Goal: Task Accomplishment & Management: Complete application form

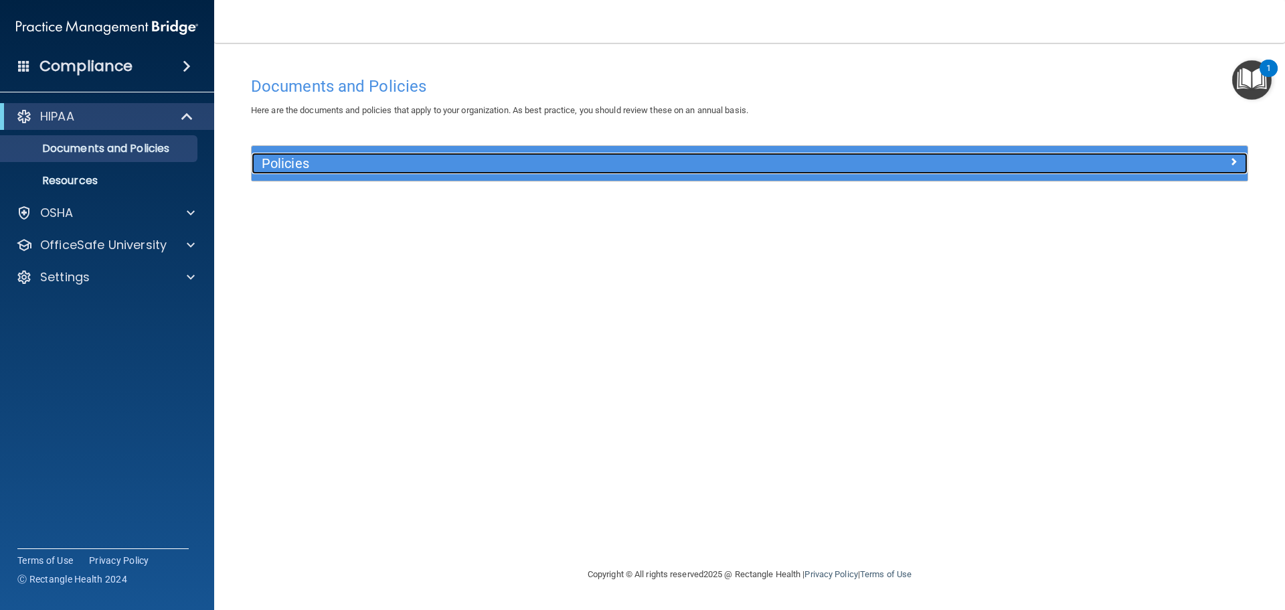
click at [545, 155] on div "Policies" at bounding box center [625, 163] width 747 height 21
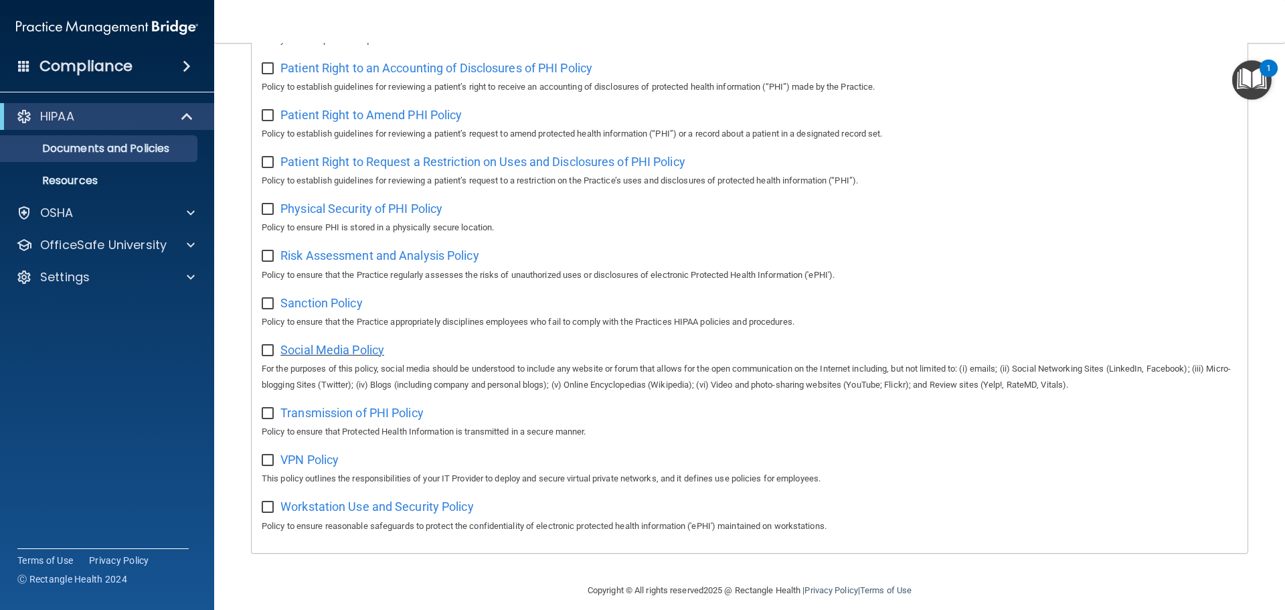
scroll to position [733, 0]
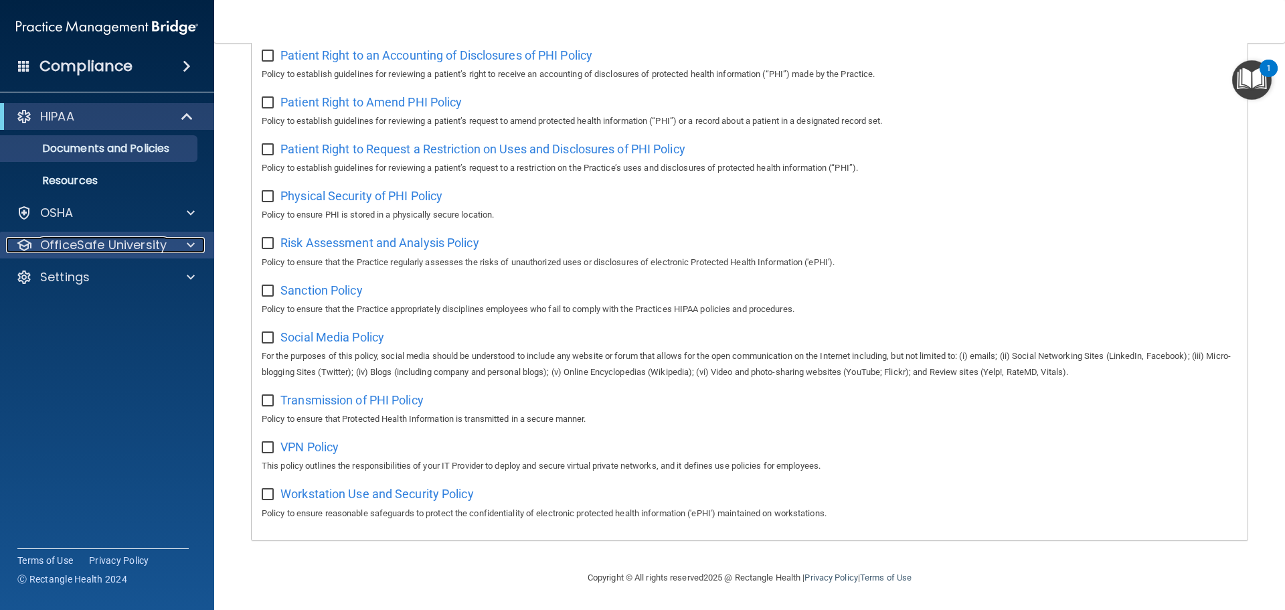
click at [144, 246] on p "OfficeSafe University" at bounding box center [103, 245] width 126 height 16
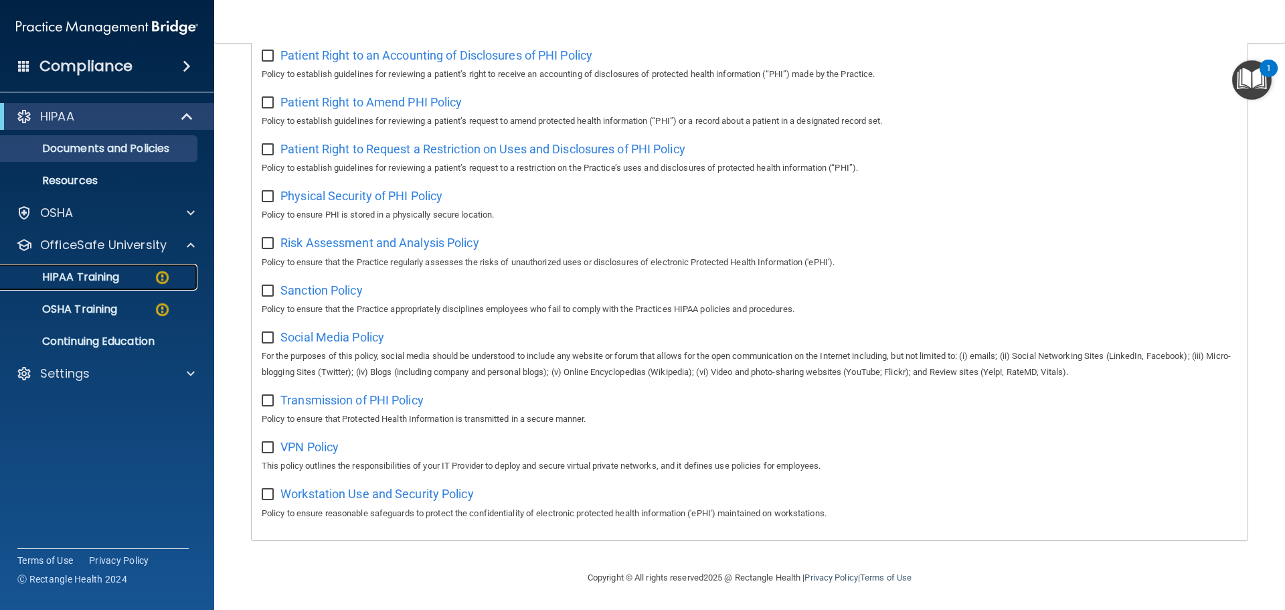
click at [136, 286] on link "HIPAA Training" at bounding box center [92, 277] width 211 height 27
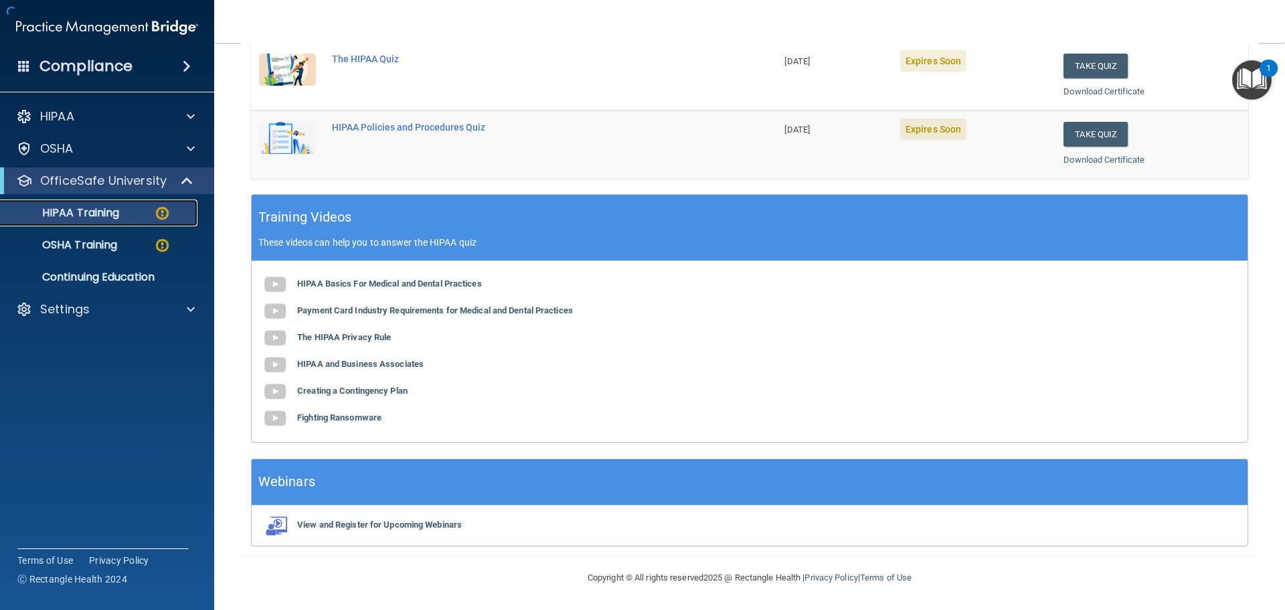
scroll to position [398, 0]
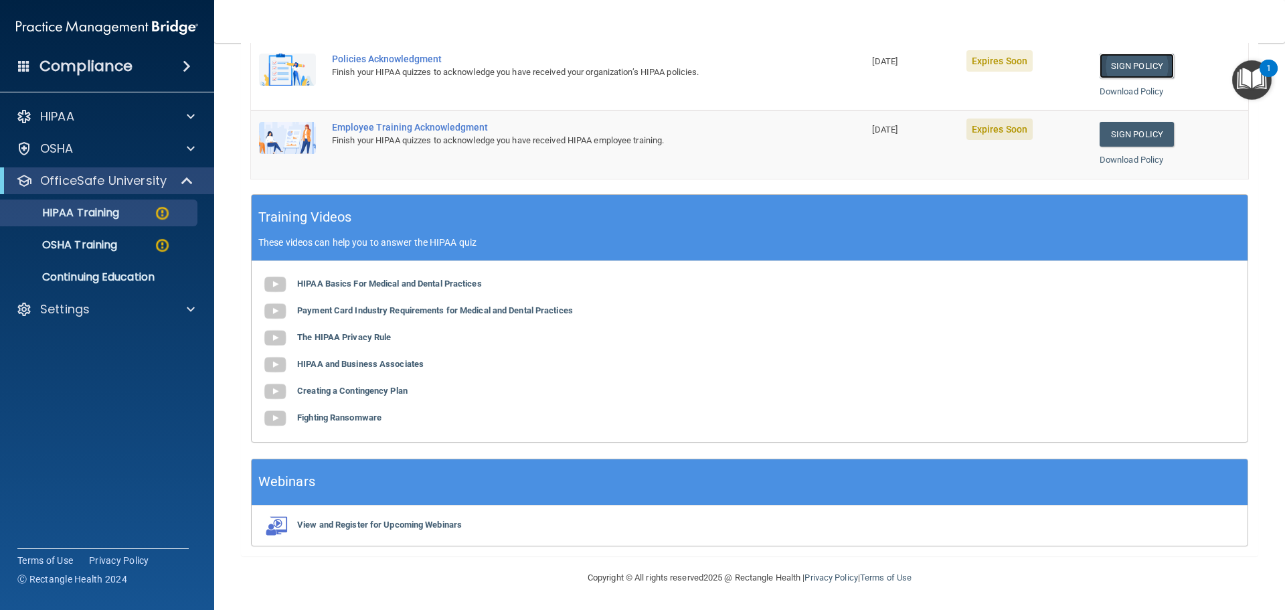
click at [1104, 66] on link "Sign Policy" at bounding box center [1137, 66] width 74 height 25
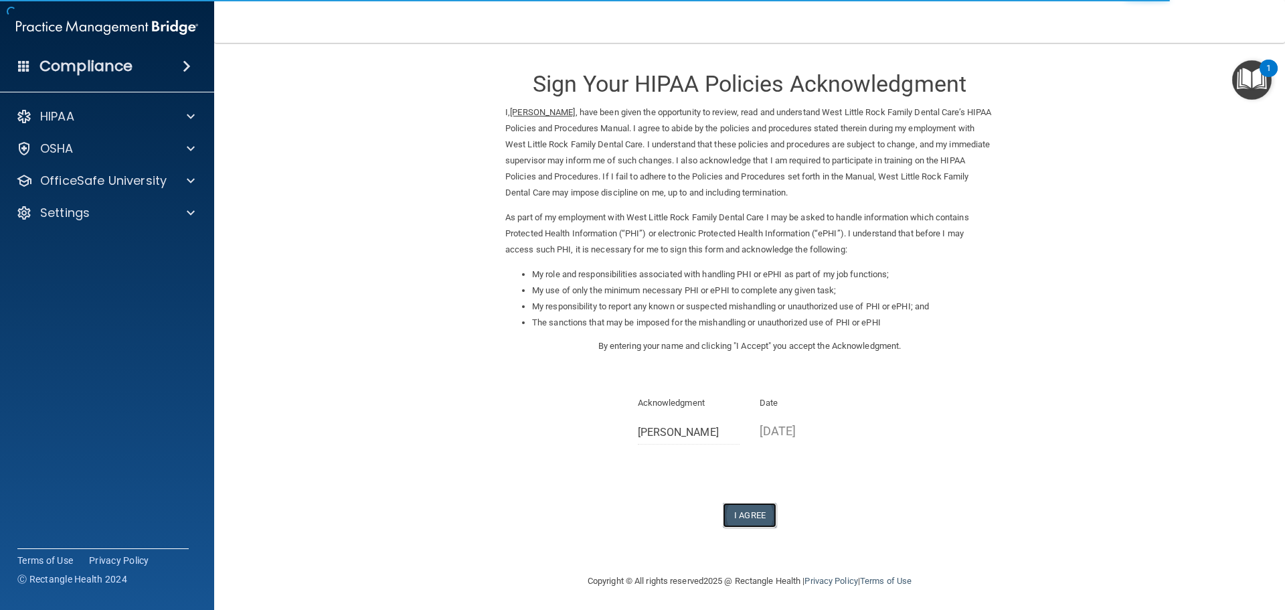
click at [747, 517] on button "I Agree" at bounding box center [750, 515] width 54 height 25
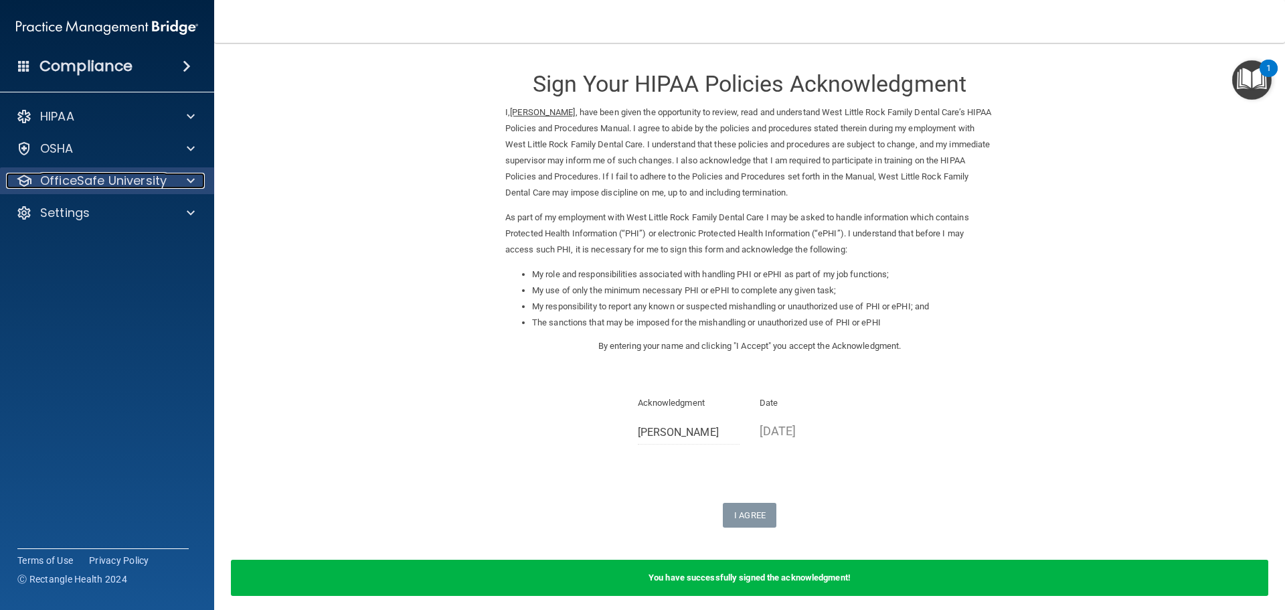
click at [198, 187] on div at bounding box center [188, 181] width 33 height 16
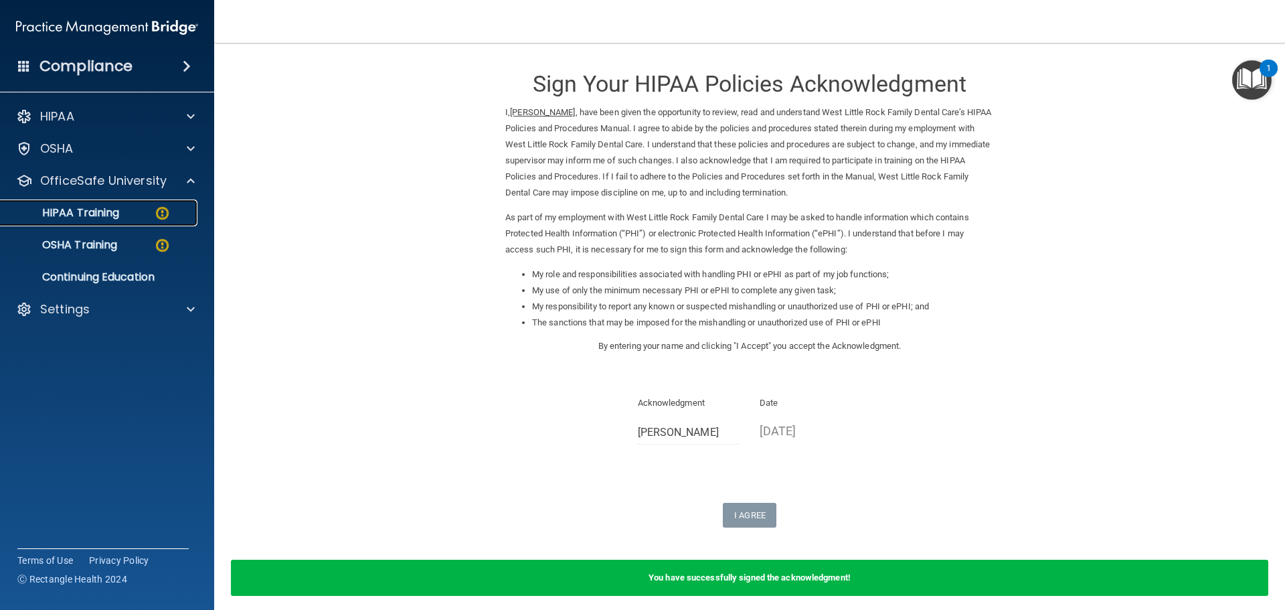
click at [165, 212] on img at bounding box center [162, 213] width 17 height 17
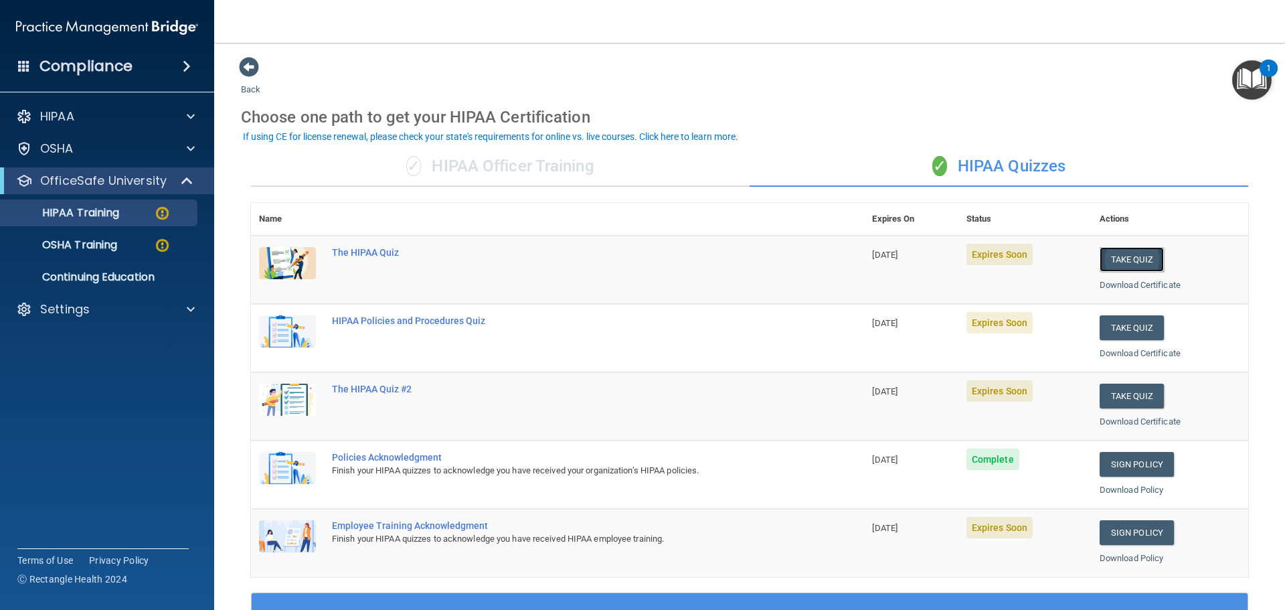
click at [1124, 251] on button "Take Quiz" at bounding box center [1132, 259] width 64 height 25
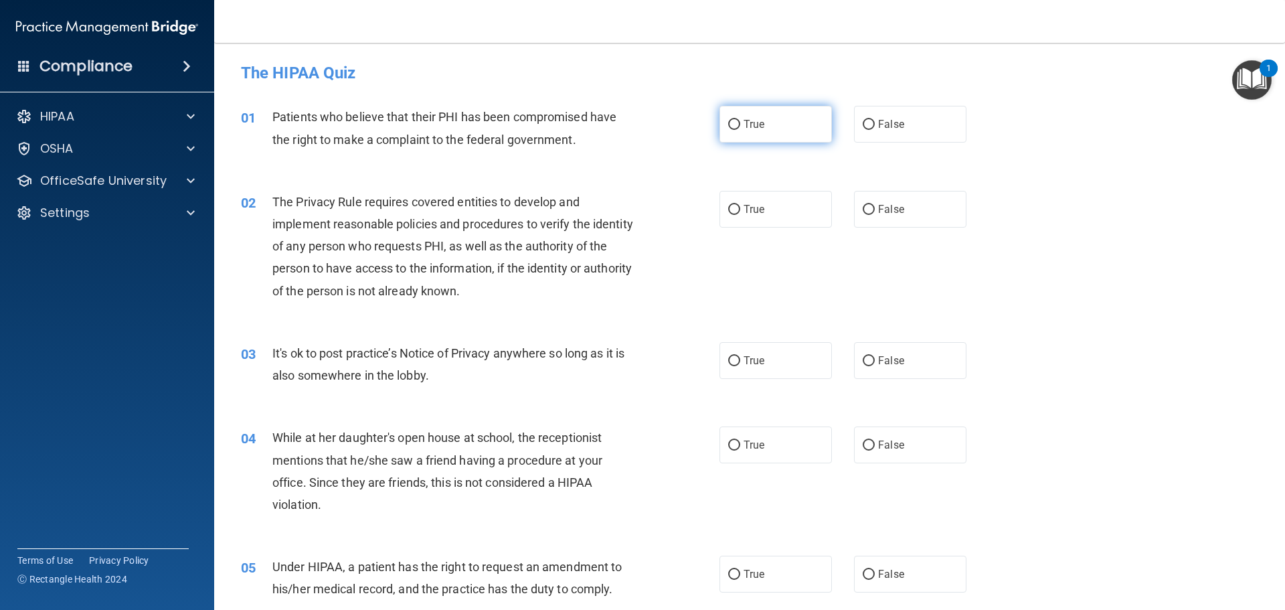
click at [749, 137] on label "True" at bounding box center [775, 124] width 112 height 37
click at [740, 130] on input "True" at bounding box center [734, 125] width 12 height 10
radio input "true"
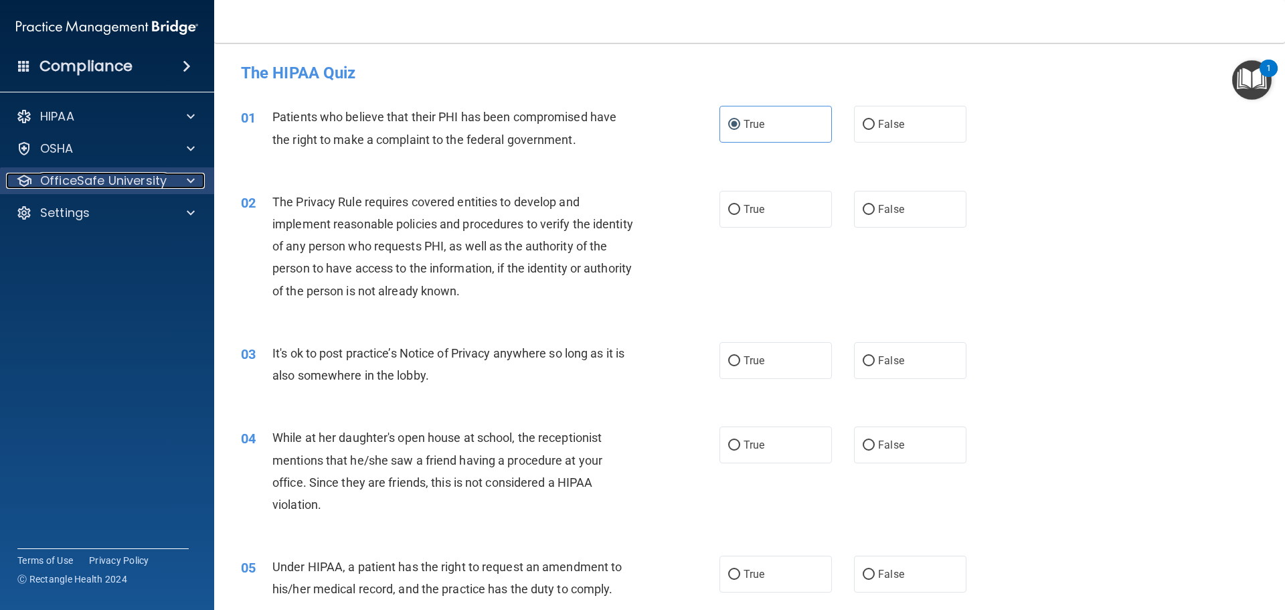
click at [182, 187] on div at bounding box center [188, 181] width 33 height 16
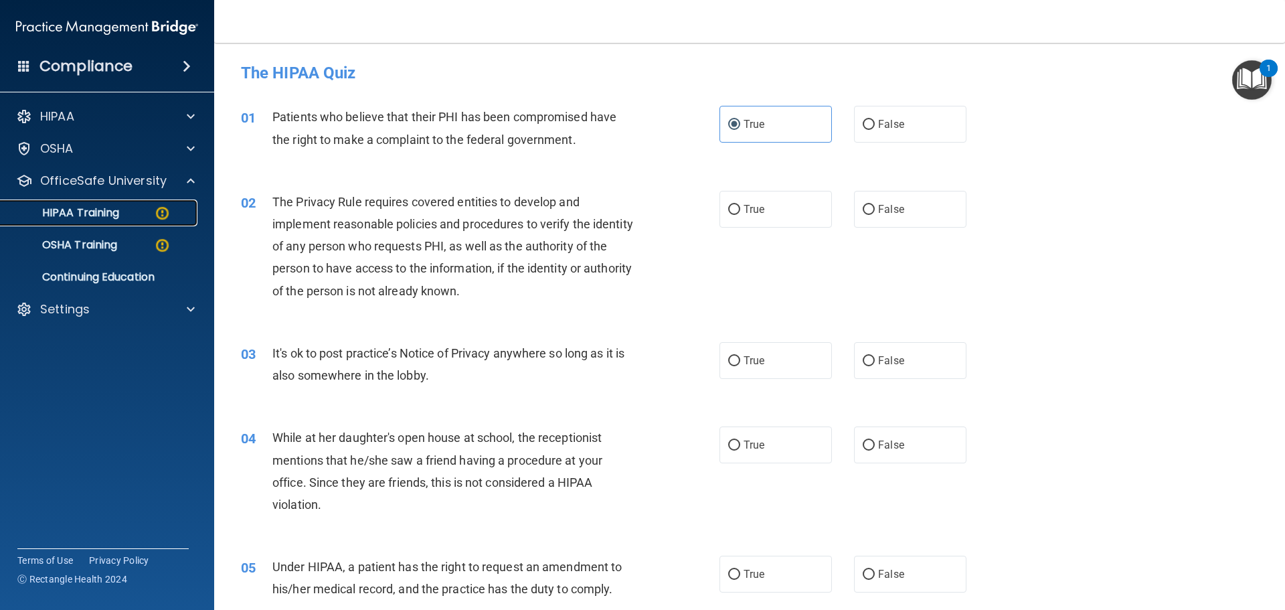
click at [154, 209] on img at bounding box center [162, 213] width 17 height 17
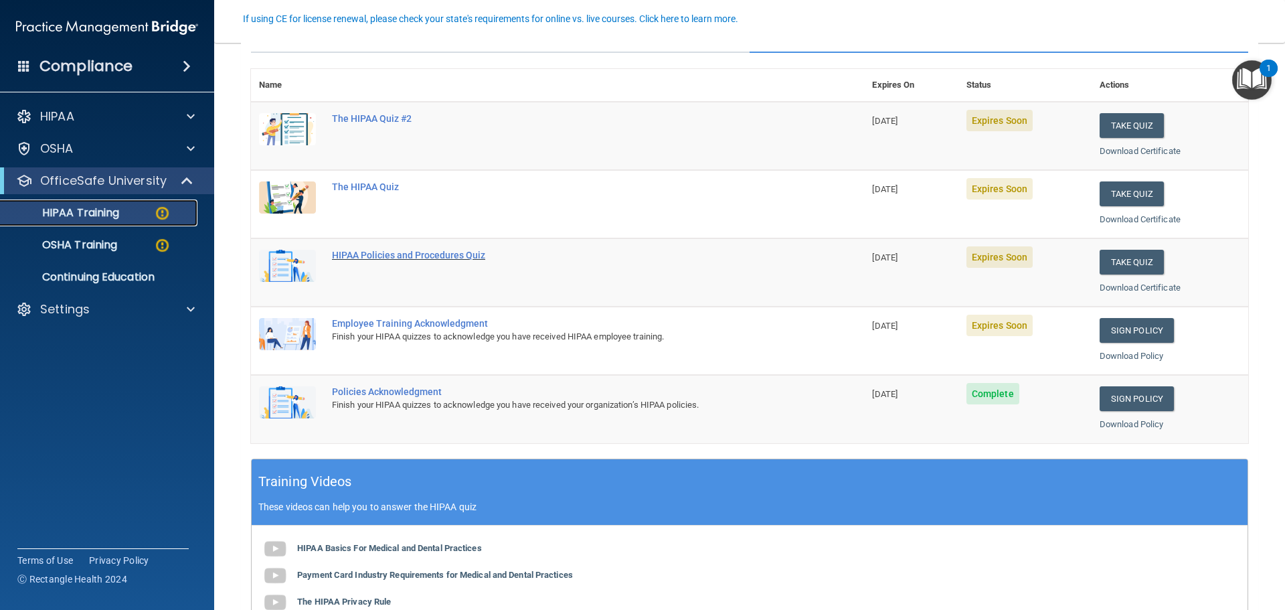
scroll to position [67, 0]
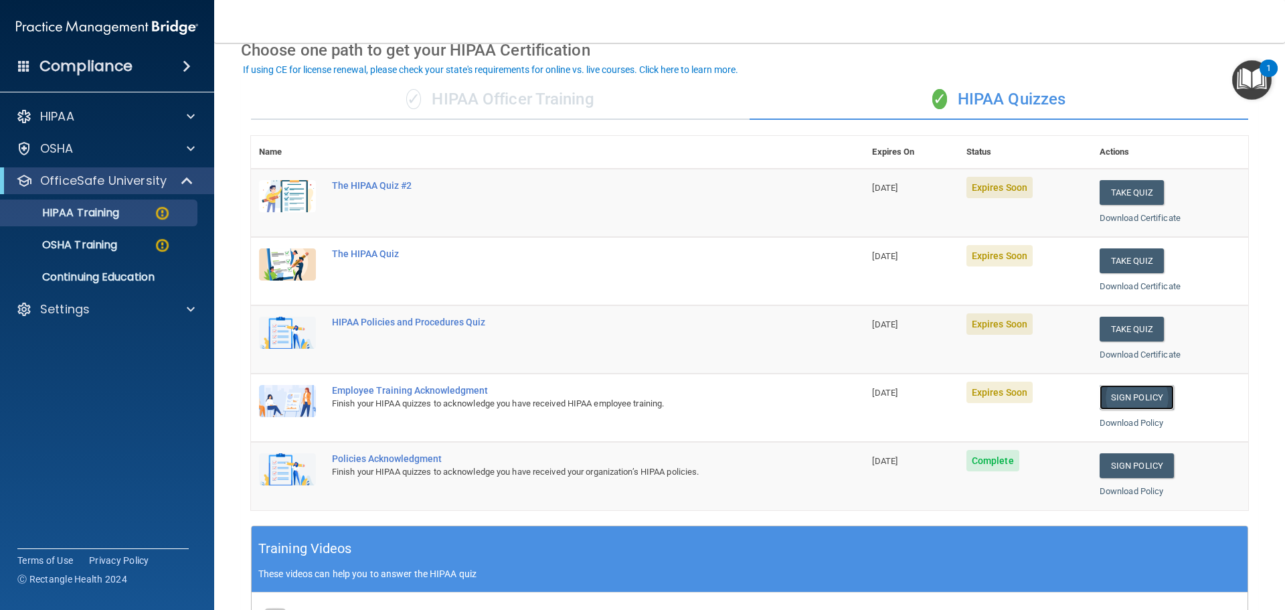
click at [1148, 388] on link "Sign Policy" at bounding box center [1137, 397] width 74 height 25
click at [1121, 401] on link "Sign Policy" at bounding box center [1137, 397] width 74 height 25
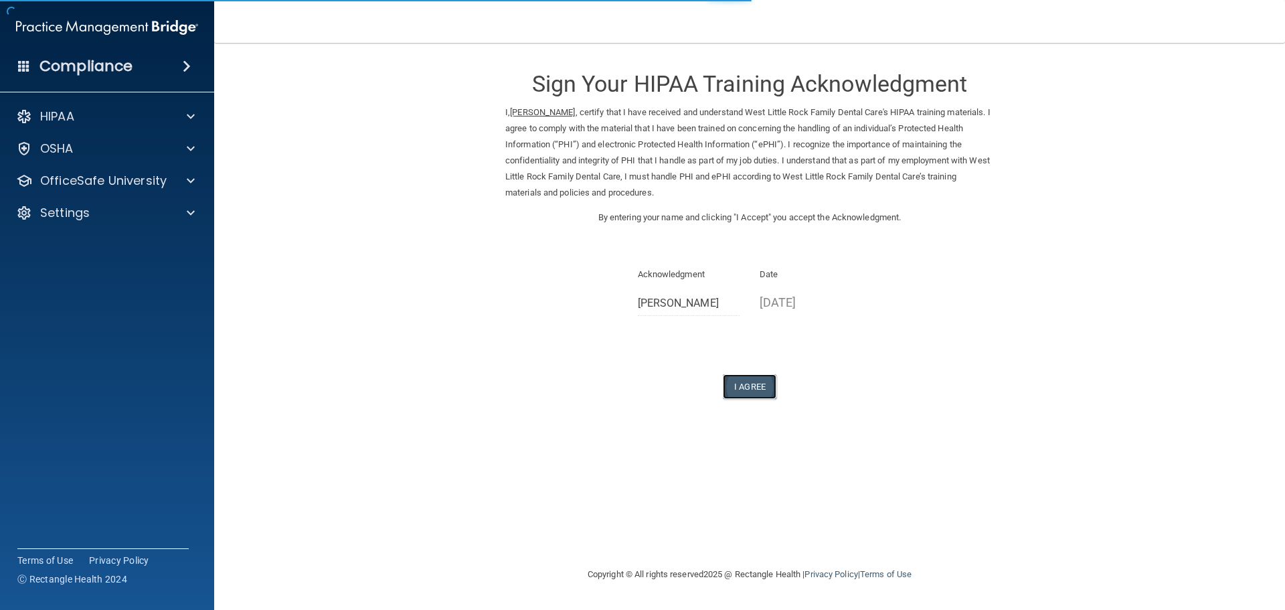
click at [766, 380] on button "I Agree" at bounding box center [750, 386] width 54 height 25
click at [760, 387] on button "I Agree" at bounding box center [750, 386] width 54 height 25
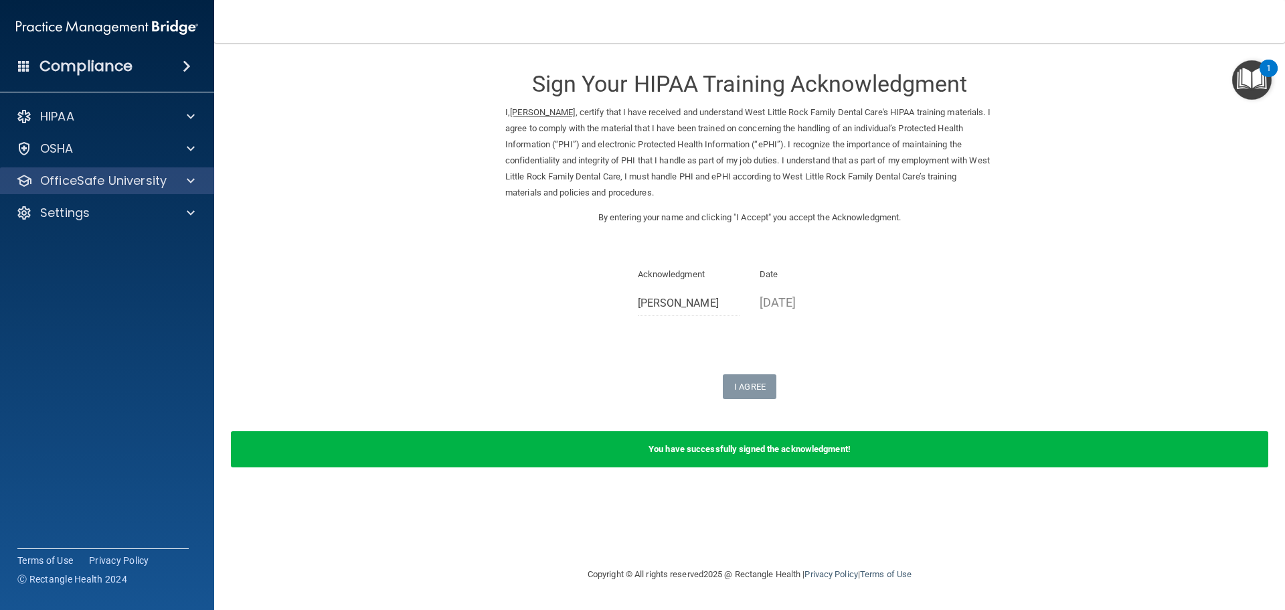
click at [180, 190] on div "OfficeSafe University" at bounding box center [107, 180] width 215 height 27
click at [197, 175] on div at bounding box center [188, 181] width 33 height 16
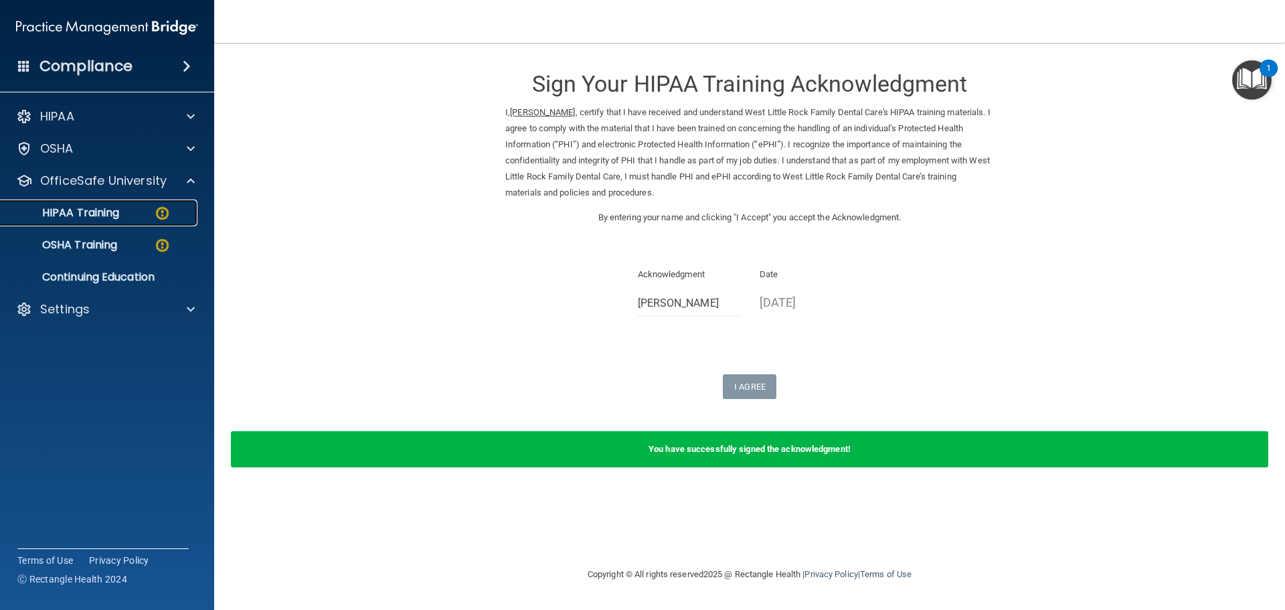
click at [166, 212] on img at bounding box center [162, 213] width 17 height 17
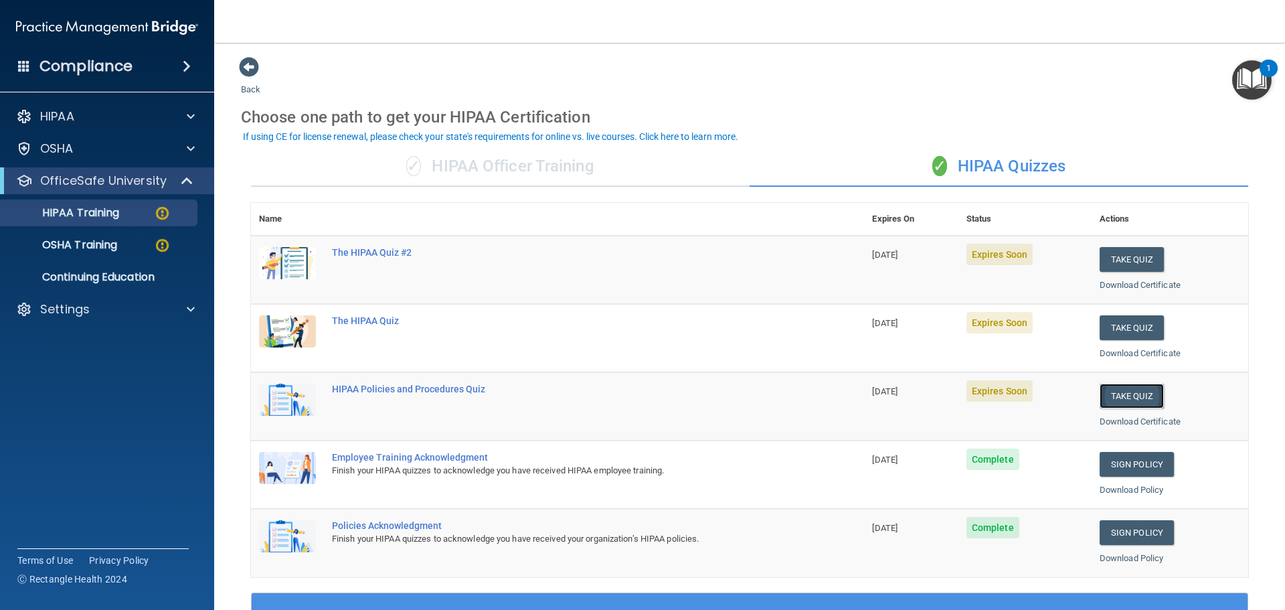
click at [1111, 393] on button "Take Quiz" at bounding box center [1132, 396] width 64 height 25
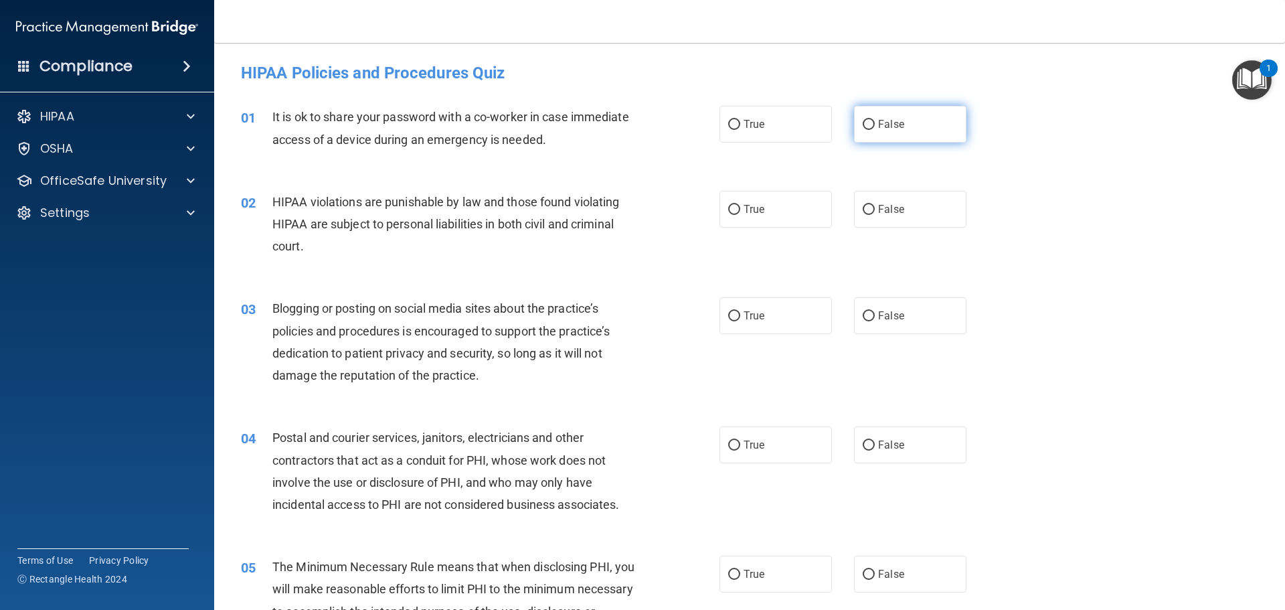
click at [926, 140] on label "False" at bounding box center [910, 124] width 112 height 37
click at [875, 130] on input "False" at bounding box center [869, 125] width 12 height 10
radio input "true"
click at [810, 209] on label "True" at bounding box center [775, 209] width 112 height 37
click at [740, 209] on input "True" at bounding box center [734, 210] width 12 height 10
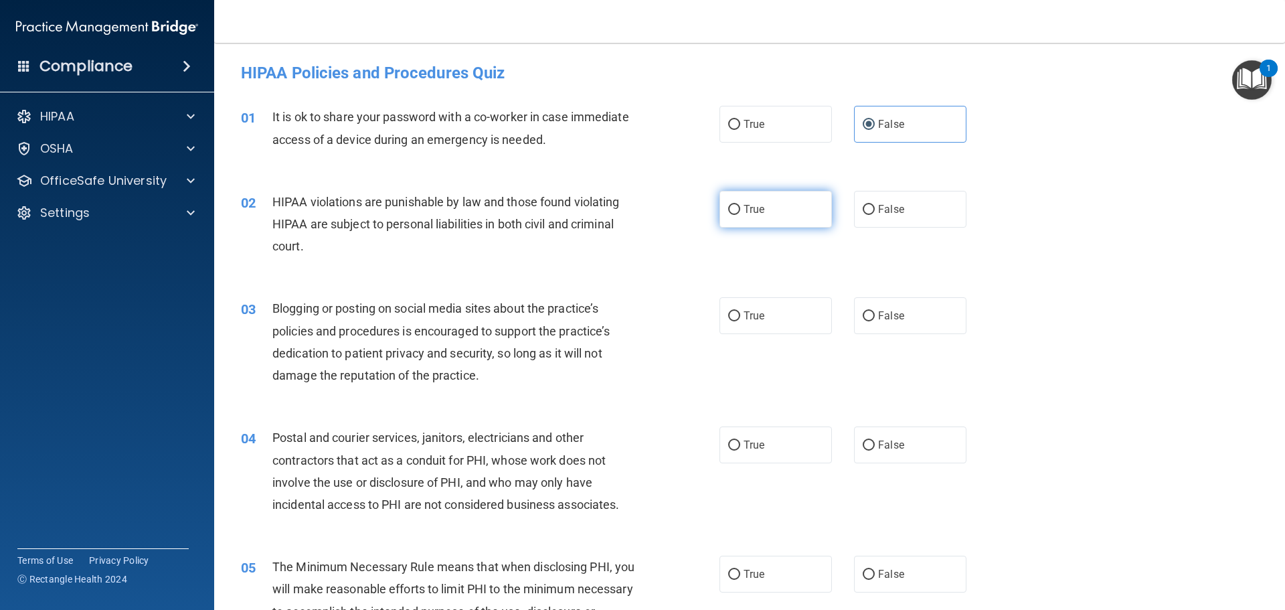
radio input "true"
click at [891, 320] on span "False" at bounding box center [891, 315] width 26 height 13
click at [875, 320] on input "False" at bounding box center [869, 316] width 12 height 10
radio input "true"
drag, startPoint x: 778, startPoint y: 448, endPoint x: 776, endPoint y: 468, distance: 19.5
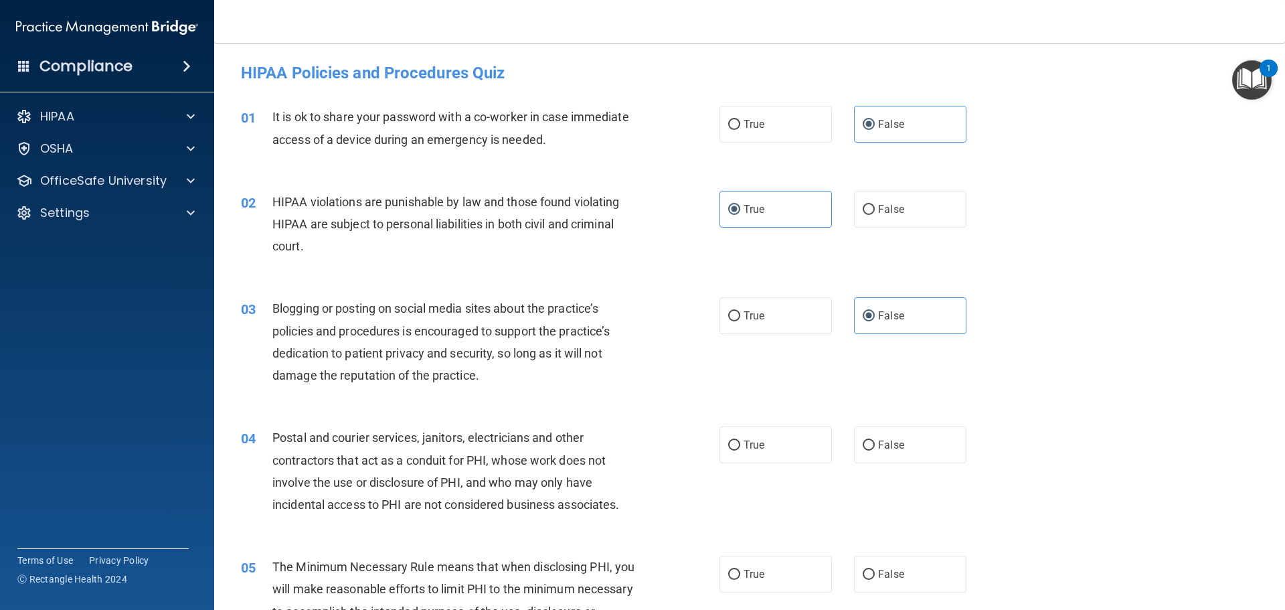
click at [778, 452] on label "True" at bounding box center [775, 444] width 112 height 37
click at [740, 450] on input "True" at bounding box center [734, 445] width 12 height 10
radio input "true"
click at [744, 578] on span "True" at bounding box center [754, 574] width 21 height 13
click at [740, 578] on input "True" at bounding box center [734, 575] width 12 height 10
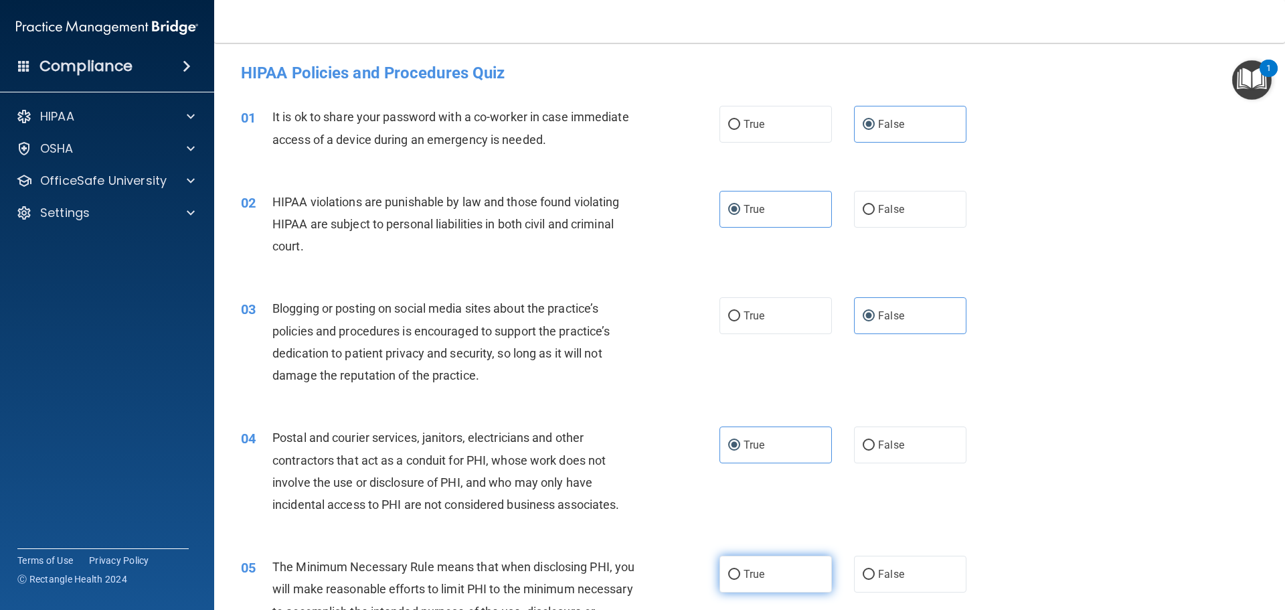
radio input "true"
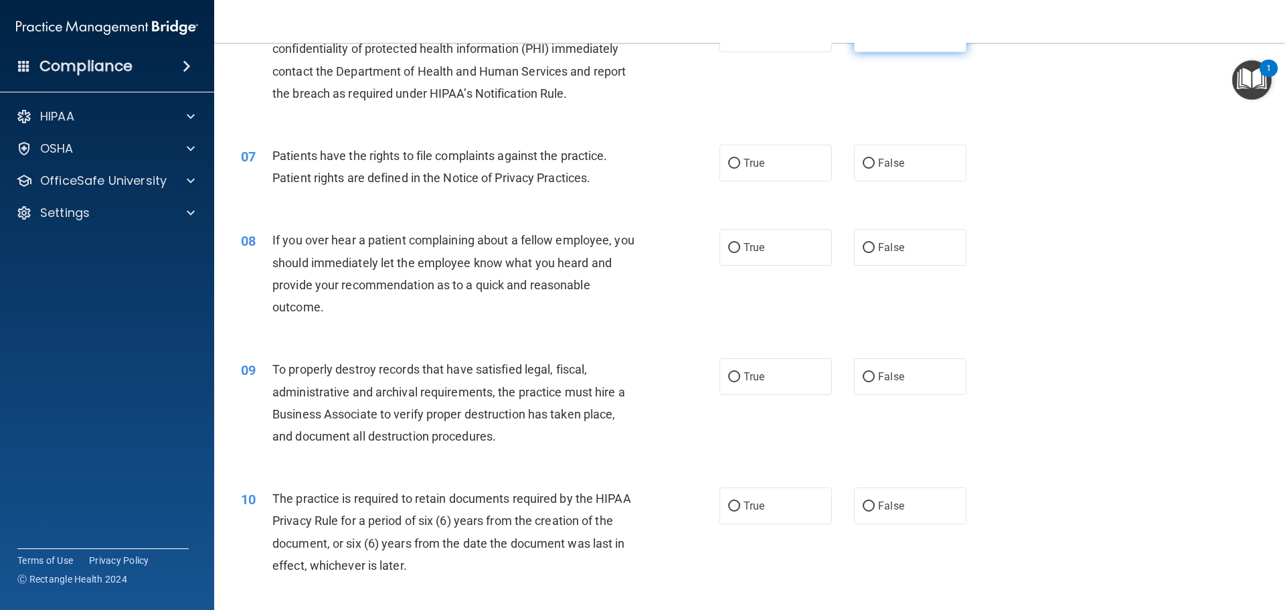
scroll to position [602, 0]
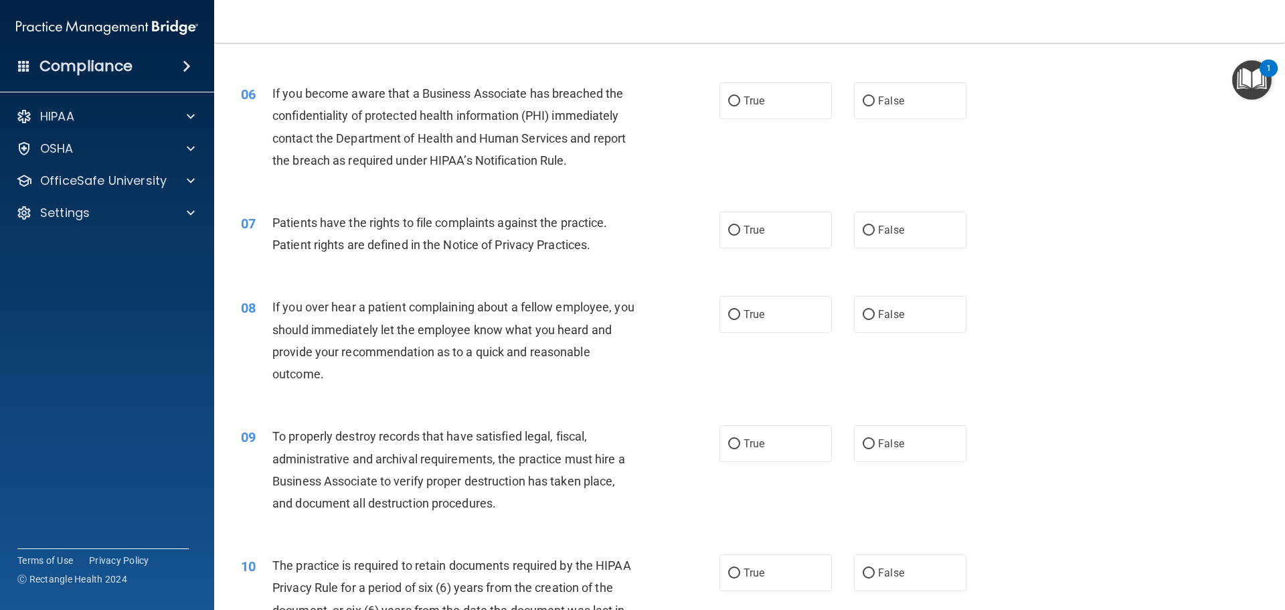
drag, startPoint x: 889, startPoint y: 106, endPoint x: 871, endPoint y: 136, distance: 34.9
click at [889, 106] on span "False" at bounding box center [891, 100] width 26 height 13
click at [875, 106] on input "False" at bounding box center [869, 101] width 12 height 10
radio input "true"
click at [778, 229] on label "True" at bounding box center [775, 229] width 112 height 37
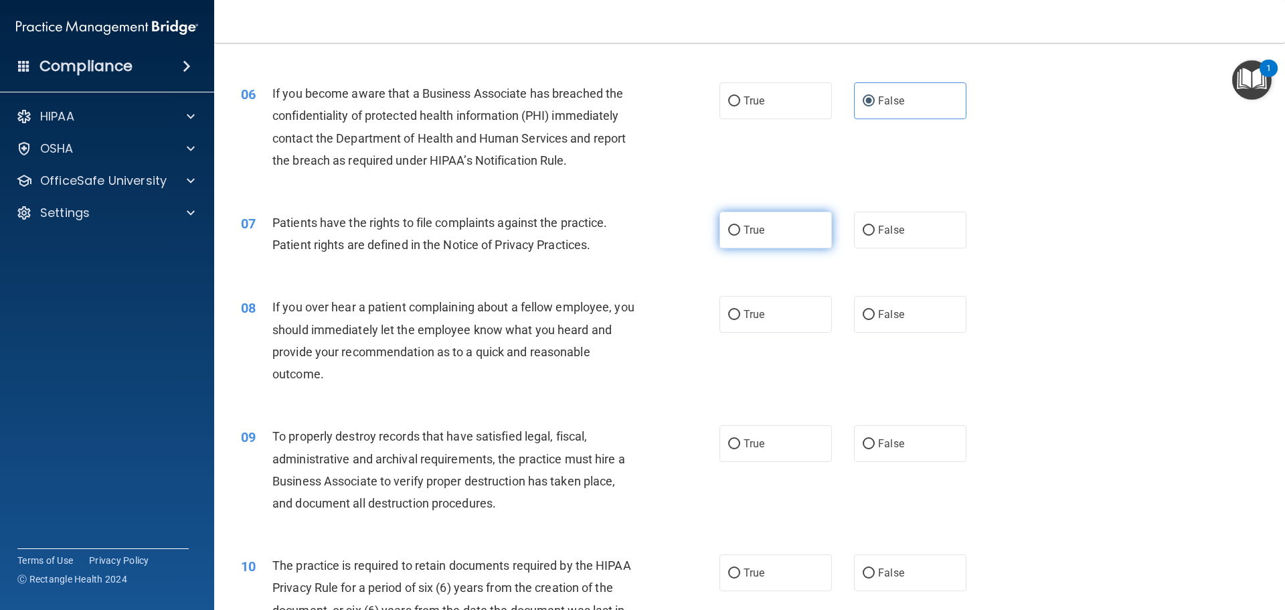
click at [740, 229] on input "True" at bounding box center [734, 231] width 12 height 10
radio input "true"
click at [905, 323] on label "False" at bounding box center [910, 314] width 112 height 37
click at [875, 320] on input "False" at bounding box center [869, 315] width 12 height 10
radio input "true"
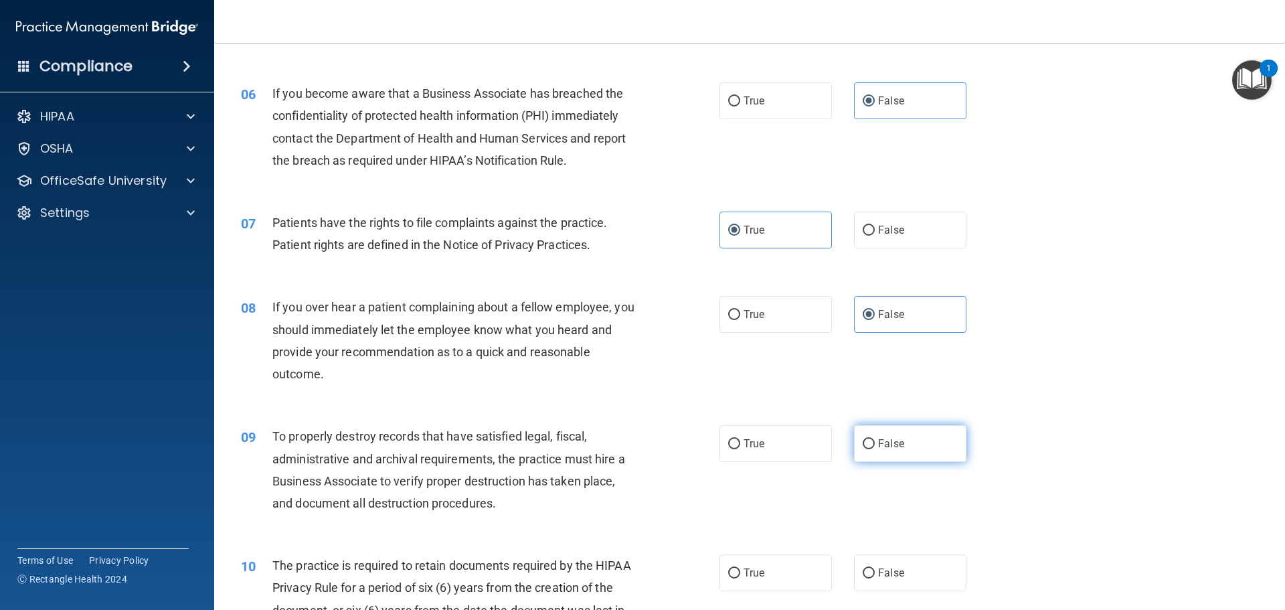
click at [899, 430] on label "False" at bounding box center [910, 443] width 112 height 37
click at [875, 439] on input "False" at bounding box center [869, 444] width 12 height 10
radio input "true"
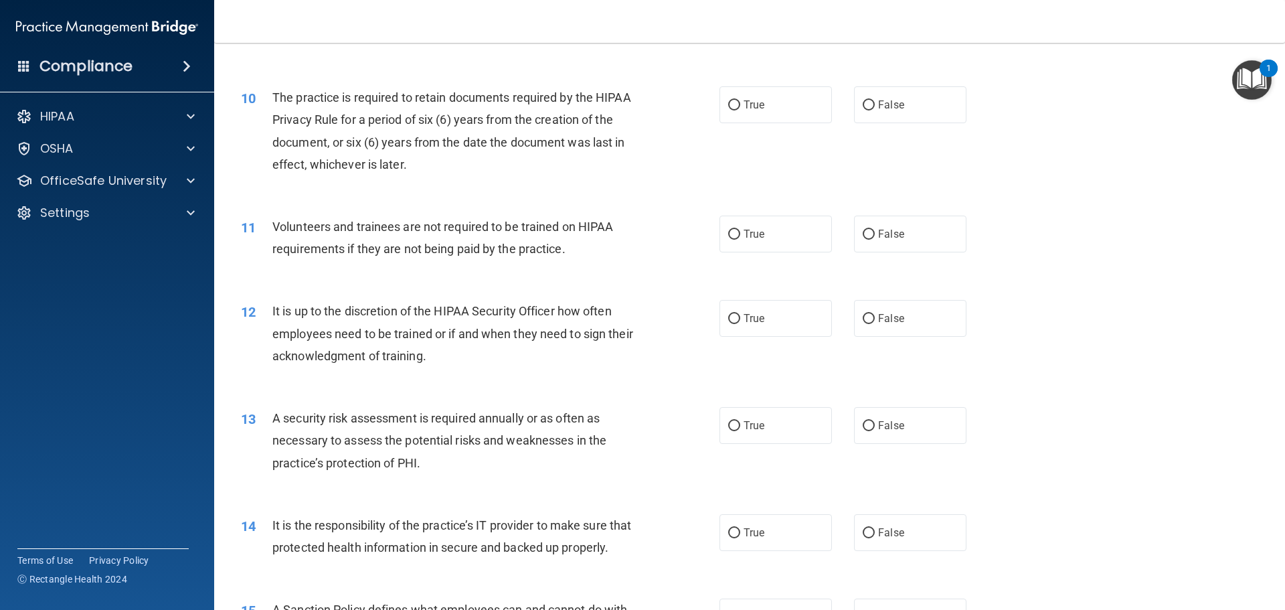
scroll to position [1071, 0]
drag, startPoint x: 778, startPoint y: 100, endPoint x: 883, endPoint y: 262, distance: 192.7
click at [778, 100] on label "True" at bounding box center [775, 104] width 112 height 37
click at [740, 100] on input "True" at bounding box center [734, 105] width 12 height 10
radio input "true"
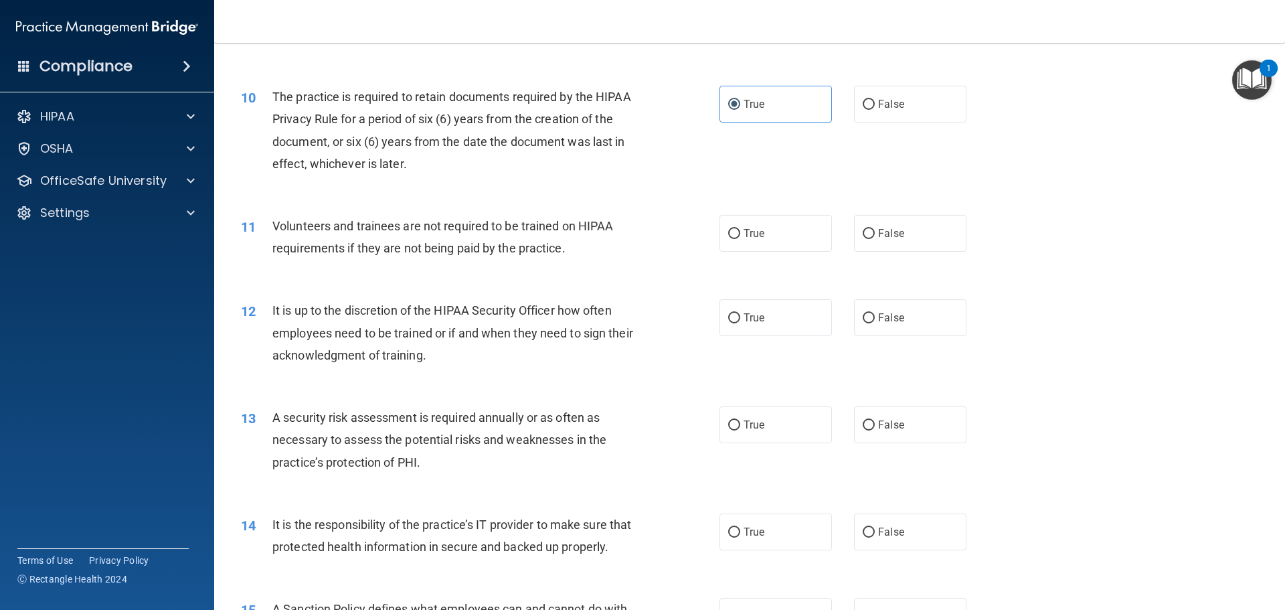
drag, startPoint x: 877, startPoint y: 240, endPoint x: 883, endPoint y: 286, distance: 46.6
click at [879, 244] on label "False" at bounding box center [910, 233] width 112 height 37
click at [875, 239] on input "False" at bounding box center [869, 234] width 12 height 10
radio input "true"
click at [879, 309] on label "False" at bounding box center [910, 317] width 112 height 37
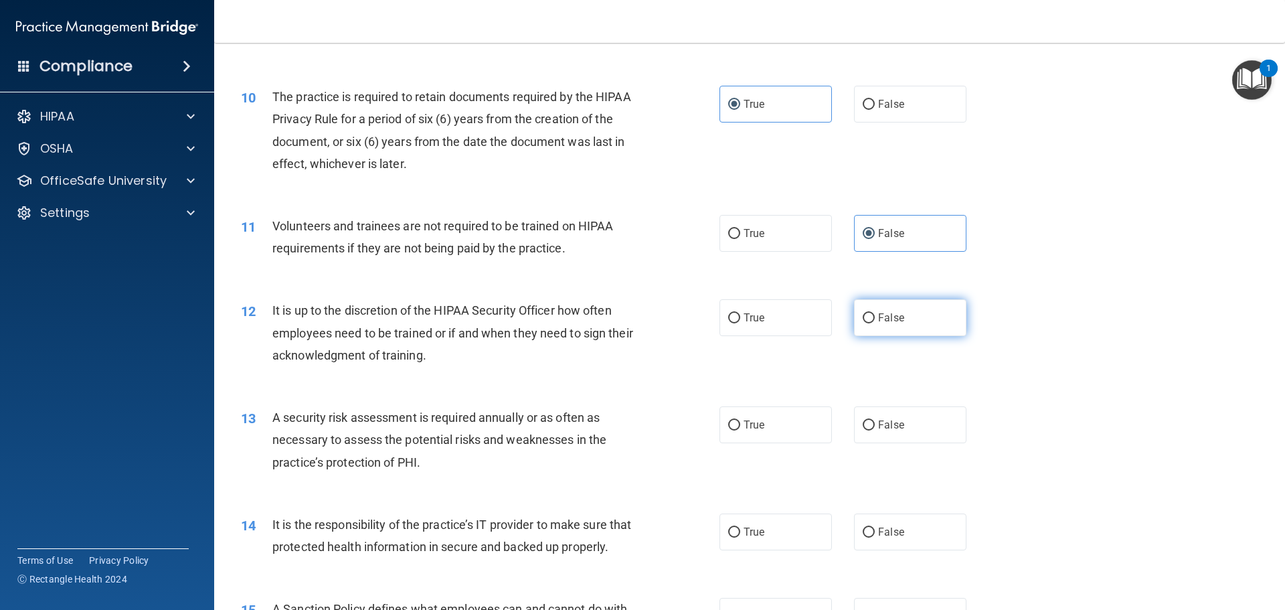
click at [875, 313] on input "False" at bounding box center [869, 318] width 12 height 10
radio input "true"
click at [770, 427] on label "True" at bounding box center [775, 424] width 112 height 37
click at [740, 427] on input "True" at bounding box center [734, 425] width 12 height 10
radio input "true"
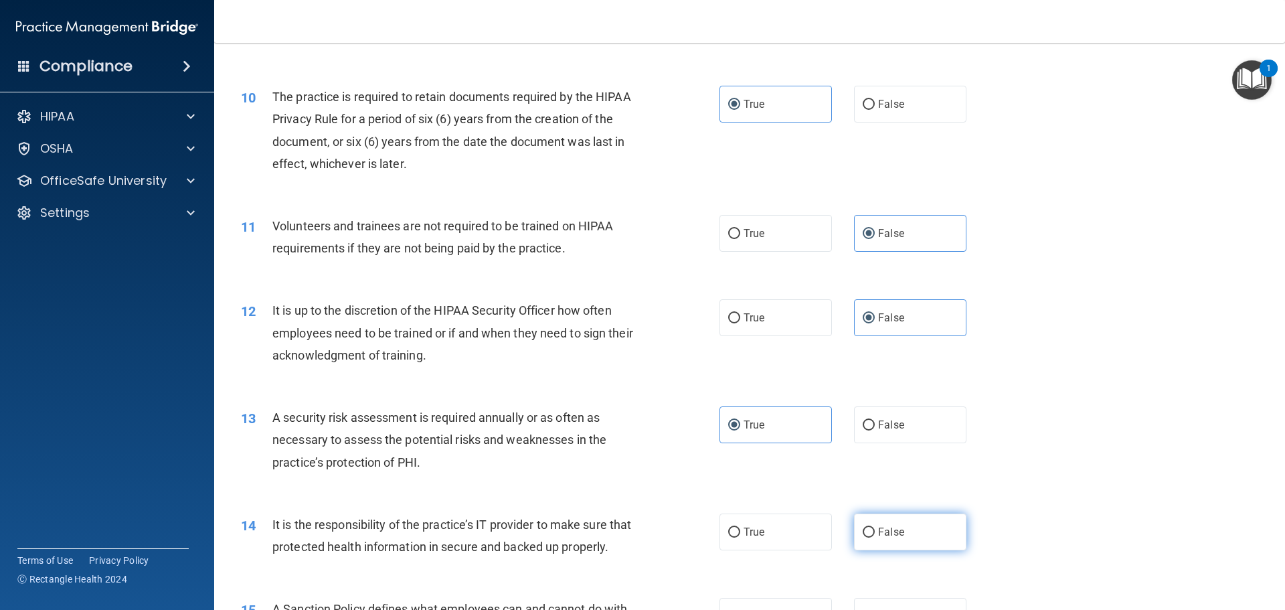
click at [902, 522] on label "False" at bounding box center [910, 531] width 112 height 37
click at [875, 527] on input "False" at bounding box center [869, 532] width 12 height 10
radio input "true"
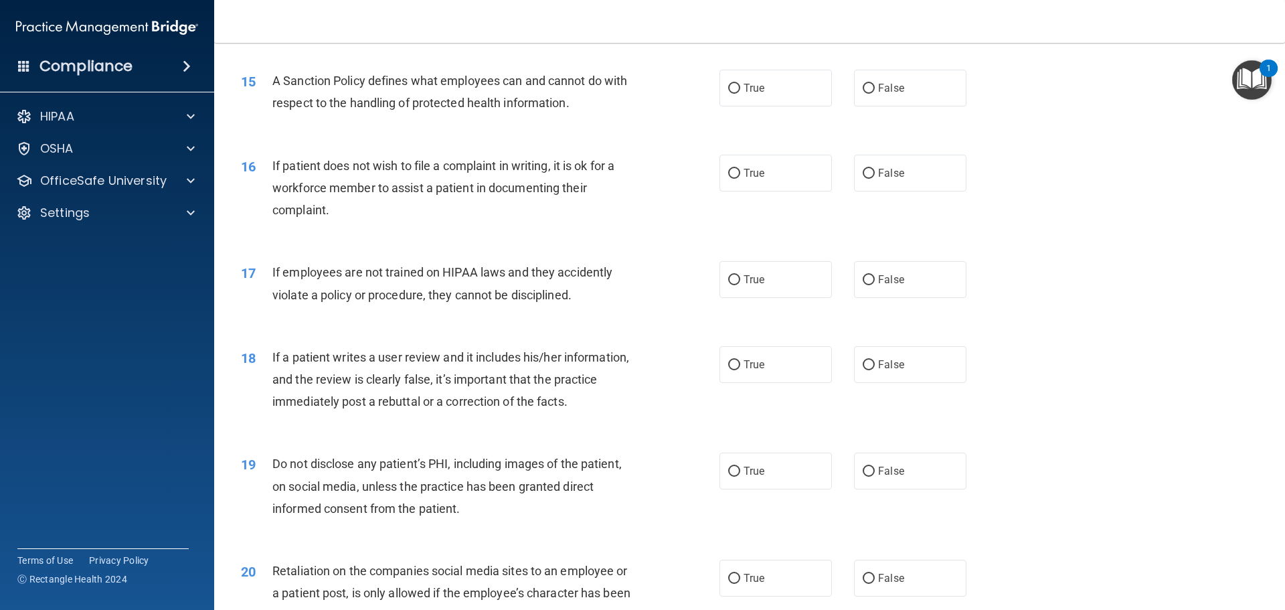
scroll to position [1606, 0]
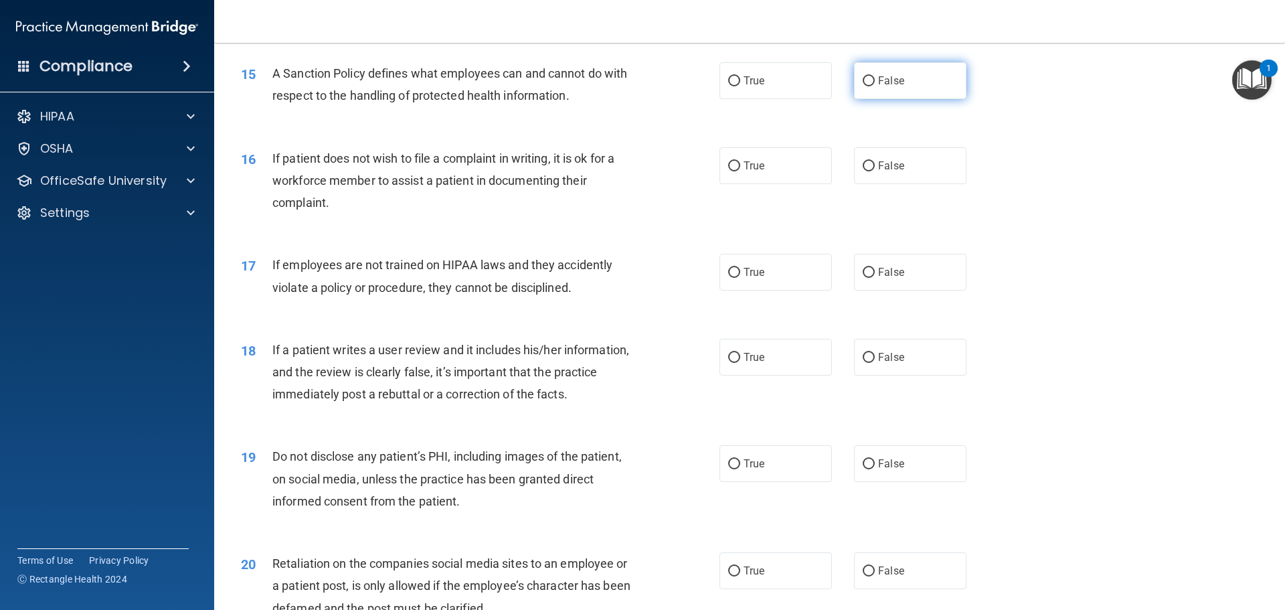
click at [865, 96] on label "False" at bounding box center [910, 80] width 112 height 37
click at [865, 86] on input "False" at bounding box center [869, 81] width 12 height 10
radio input "true"
click at [776, 182] on label "True" at bounding box center [775, 165] width 112 height 37
click at [740, 171] on input "True" at bounding box center [734, 166] width 12 height 10
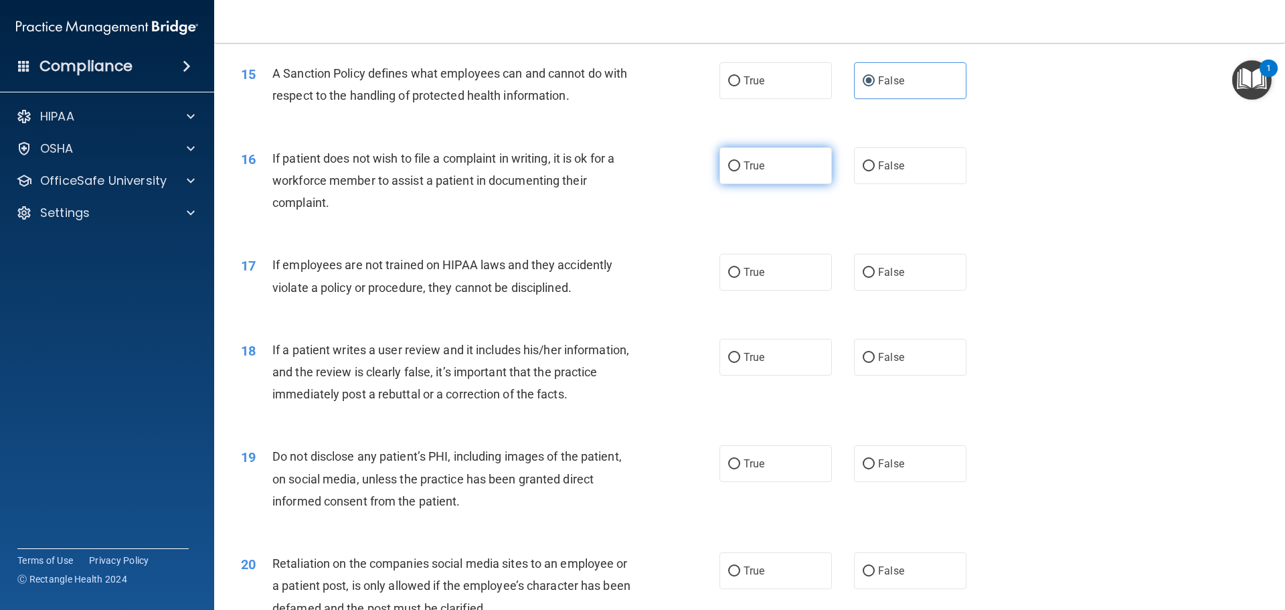
radio input "true"
click at [900, 290] on label "False" at bounding box center [910, 272] width 112 height 37
click at [875, 278] on input "False" at bounding box center [869, 273] width 12 height 10
radio input "true"
click at [920, 375] on label "False" at bounding box center [910, 357] width 112 height 37
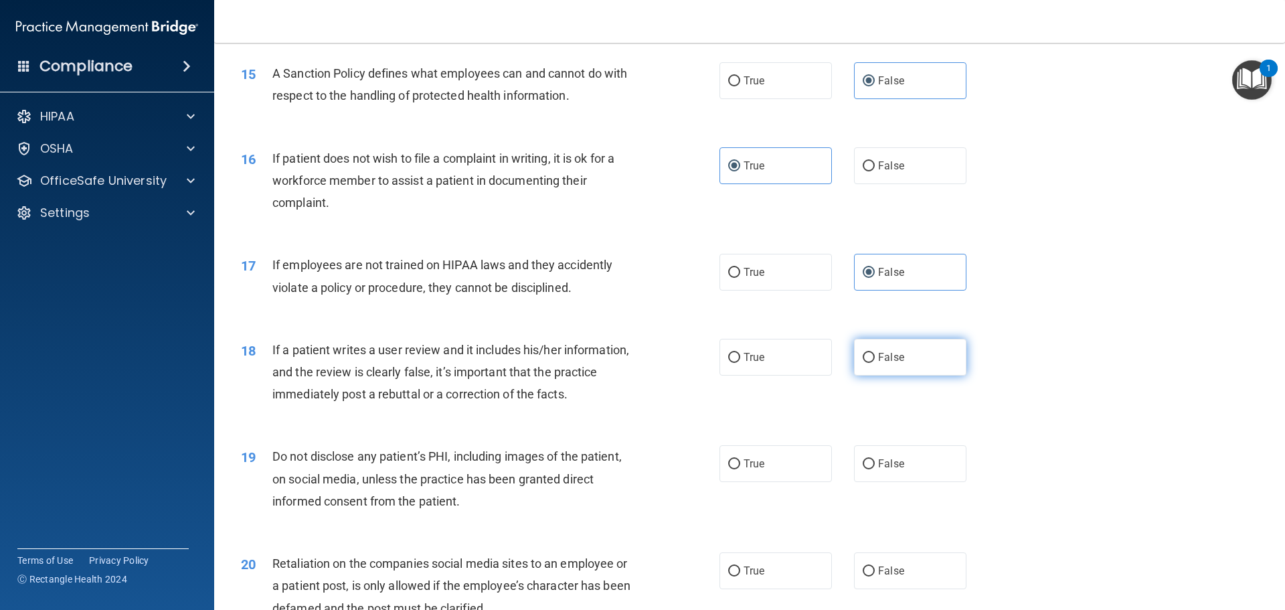
click at [875, 363] on input "False" at bounding box center [869, 358] width 12 height 10
radio input "true"
click at [743, 482] on label "True" at bounding box center [775, 463] width 112 height 37
click at [740, 469] on input "True" at bounding box center [734, 464] width 12 height 10
radio input "true"
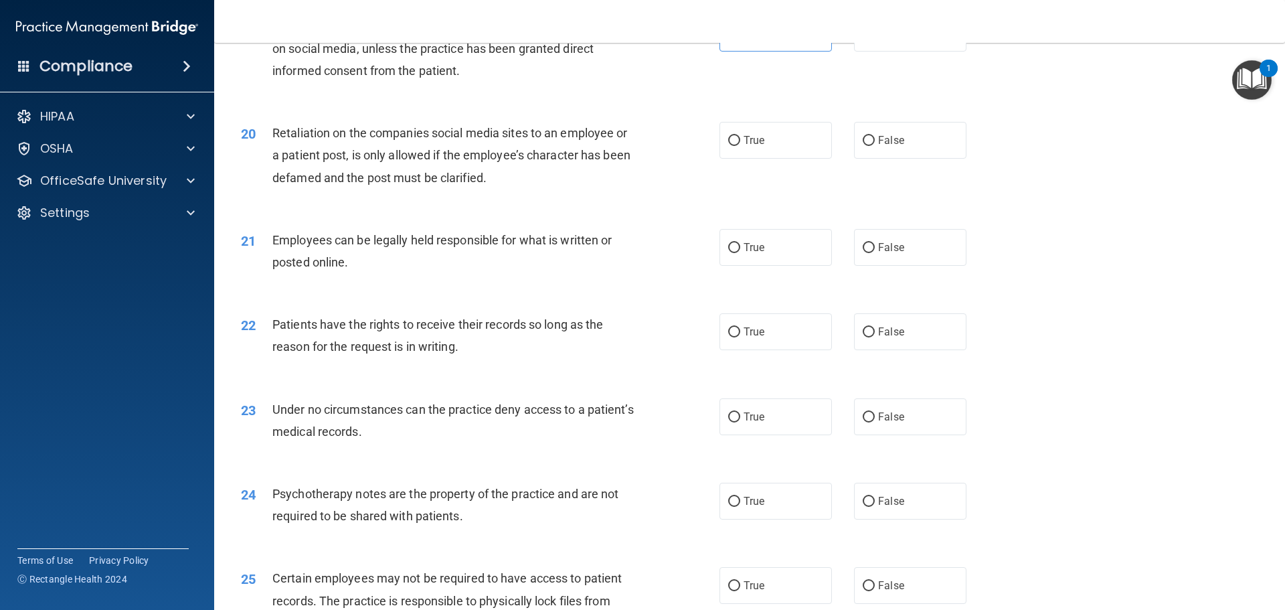
scroll to position [2075, 0]
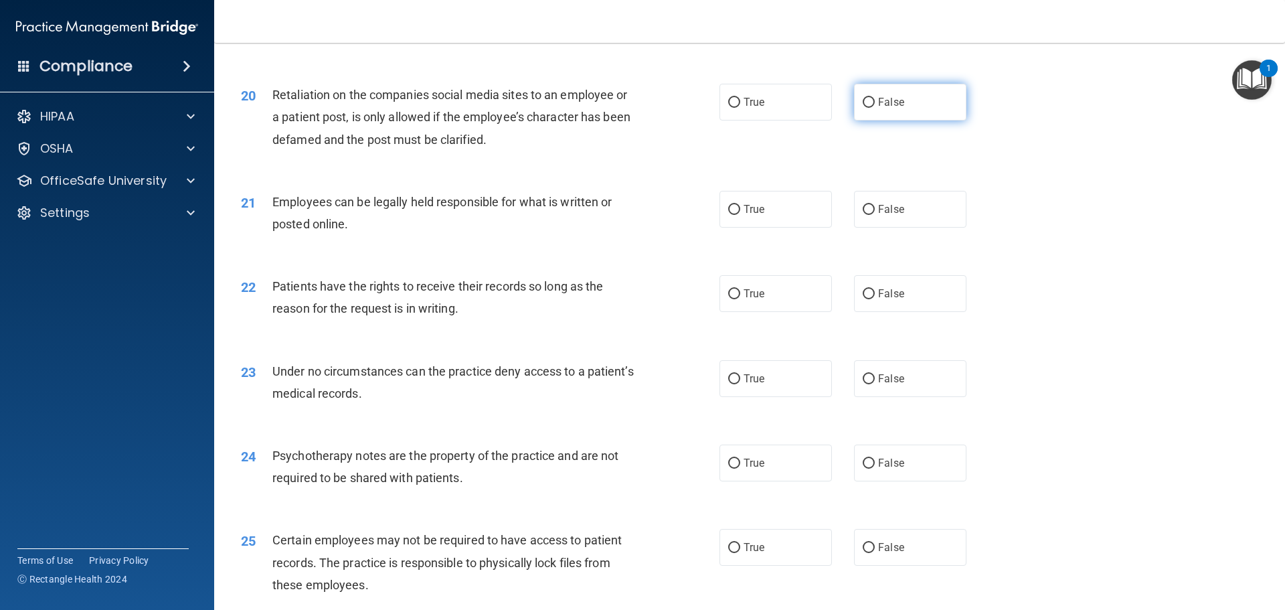
click at [888, 108] on span "False" at bounding box center [891, 102] width 26 height 13
click at [875, 108] on input "False" at bounding box center [869, 103] width 12 height 10
radio input "true"
click at [763, 228] on label "True" at bounding box center [775, 209] width 112 height 37
click at [740, 215] on input "True" at bounding box center [734, 210] width 12 height 10
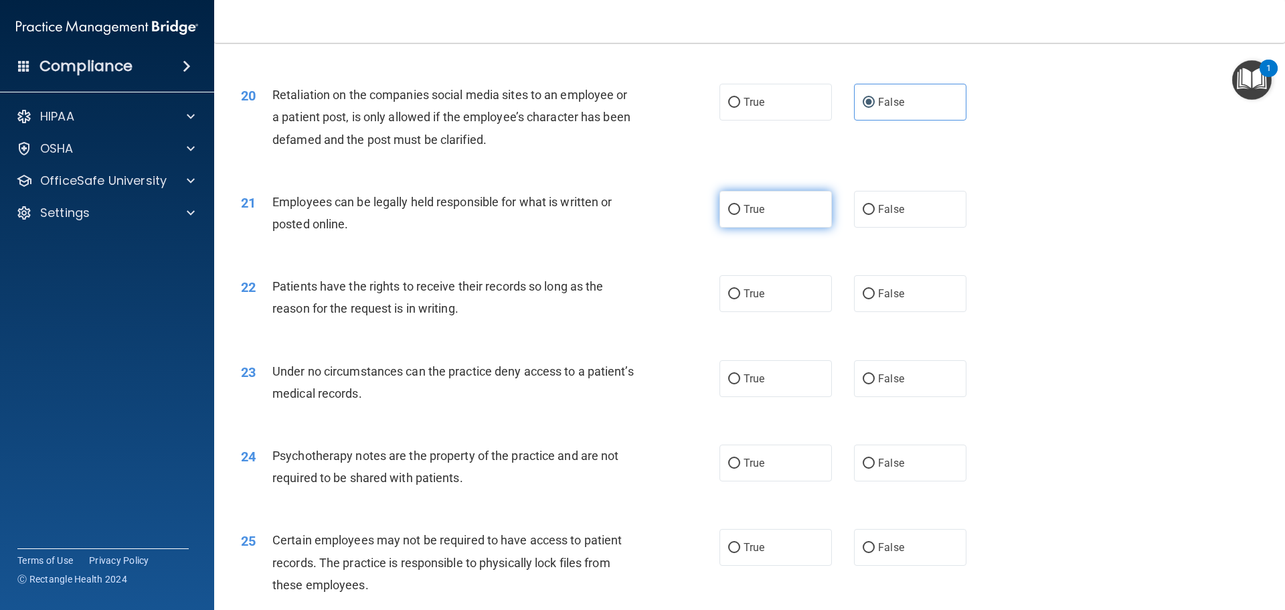
radio input "true"
click at [884, 312] on label "False" at bounding box center [910, 293] width 112 height 37
click at [875, 299] on input "False" at bounding box center [869, 294] width 12 height 10
radio input "true"
click at [926, 397] on label "False" at bounding box center [910, 378] width 112 height 37
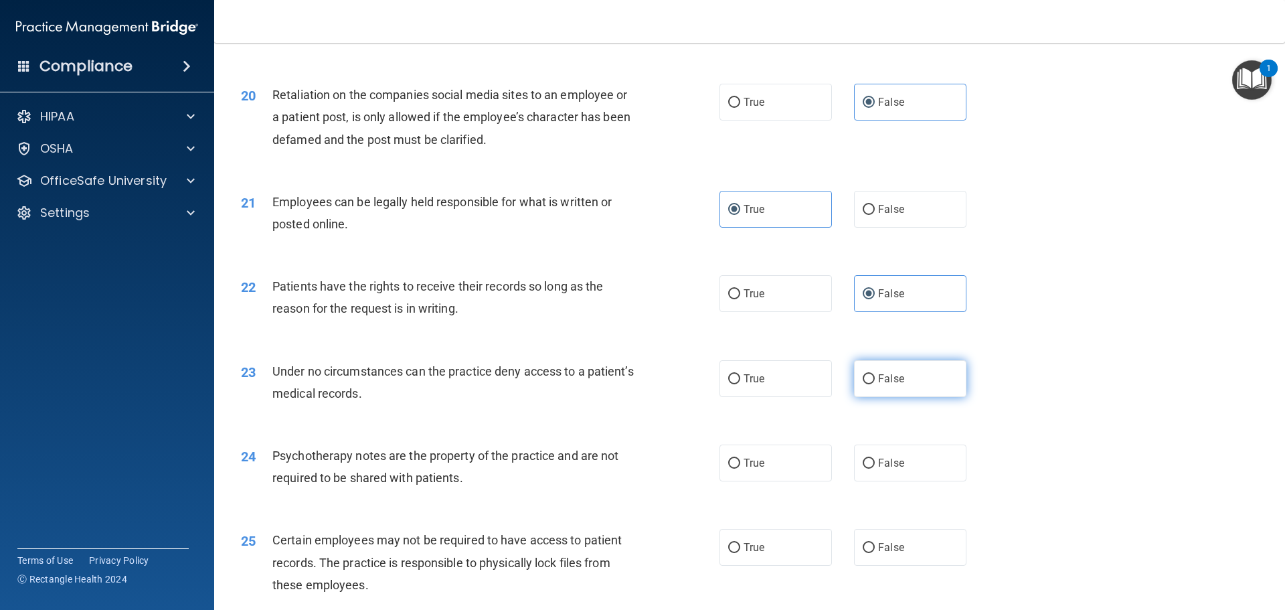
click at [875, 384] on input "False" at bounding box center [869, 379] width 12 height 10
radio input "true"
drag, startPoint x: 726, startPoint y: 488, endPoint x: 733, endPoint y: 498, distance: 12.1
click at [730, 481] on label "True" at bounding box center [775, 462] width 112 height 37
click at [730, 469] on input "True" at bounding box center [734, 463] width 12 height 10
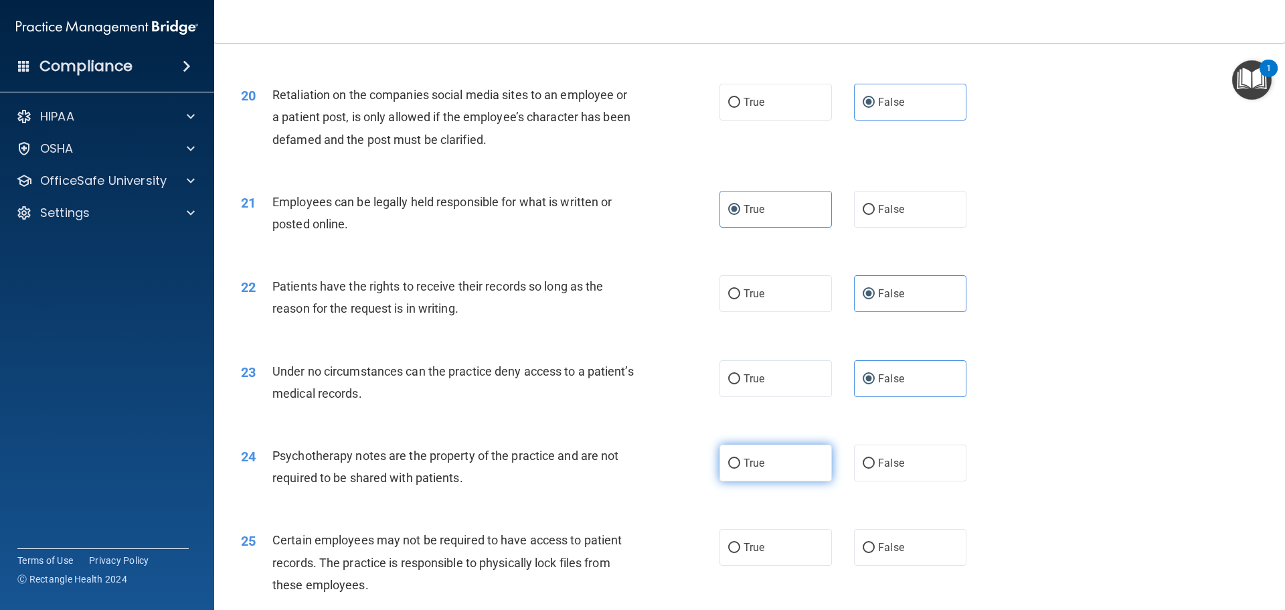
radio input "true"
click at [748, 554] on span "True" at bounding box center [754, 547] width 21 height 13
click at [740, 553] on input "True" at bounding box center [734, 548] width 12 height 10
radio input "true"
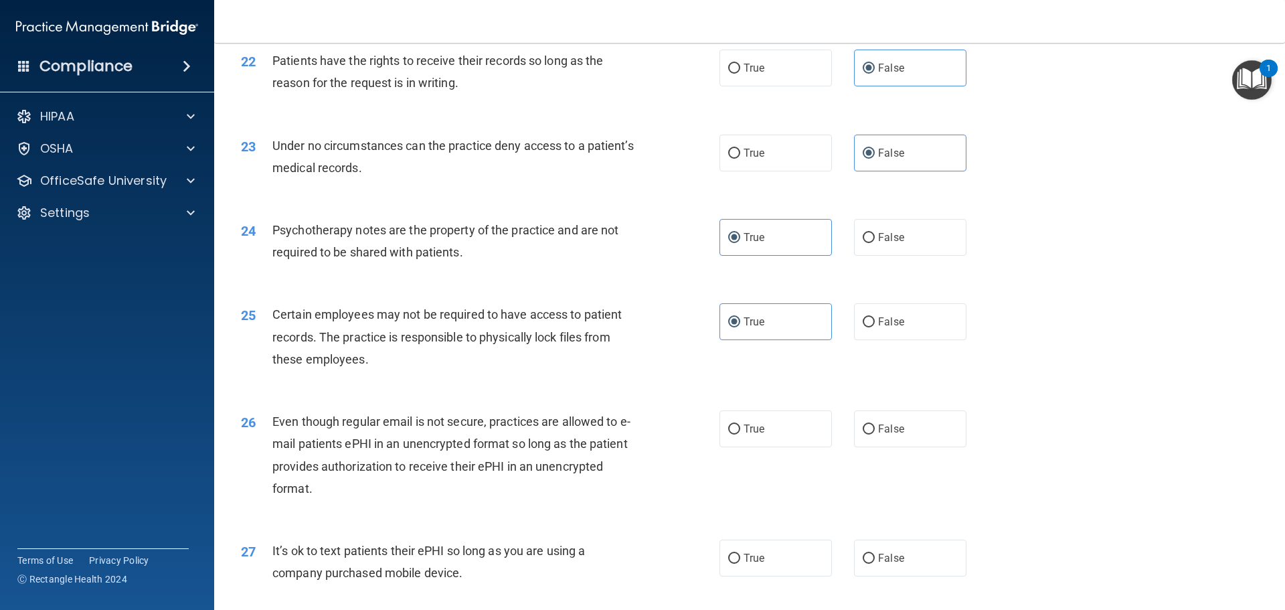
scroll to position [2343, 0]
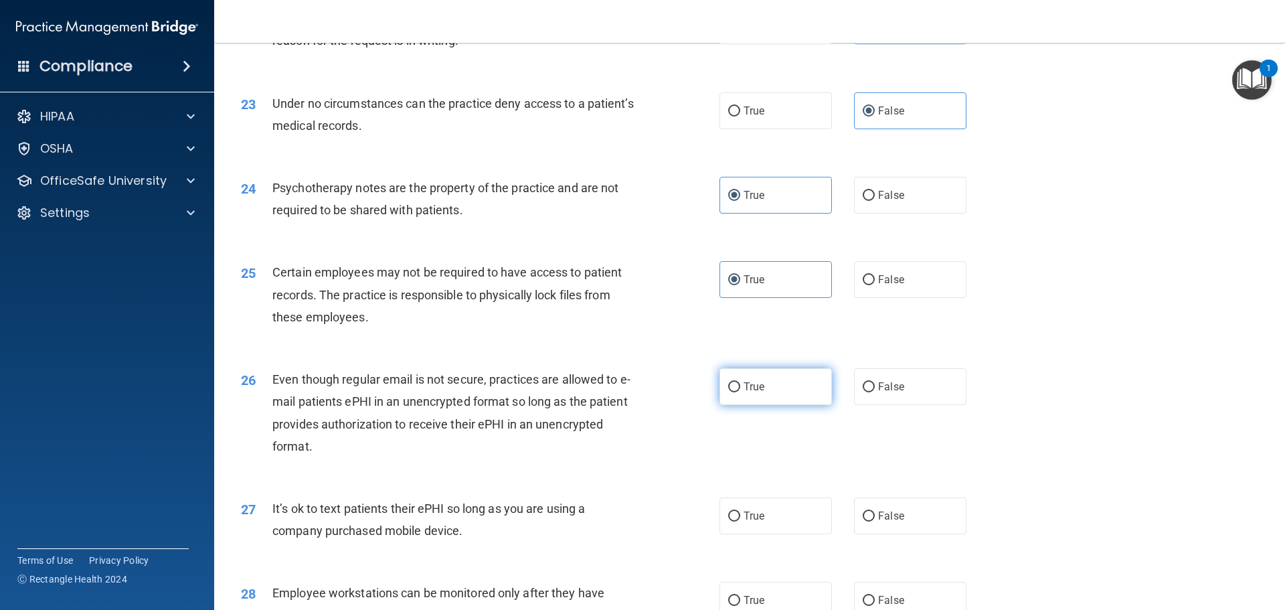
click at [758, 393] on span "True" at bounding box center [754, 386] width 21 height 13
click at [740, 392] on input "True" at bounding box center [734, 387] width 12 height 10
radio input "true"
click at [892, 531] on label "False" at bounding box center [910, 515] width 112 height 37
click at [875, 521] on input "False" at bounding box center [869, 516] width 12 height 10
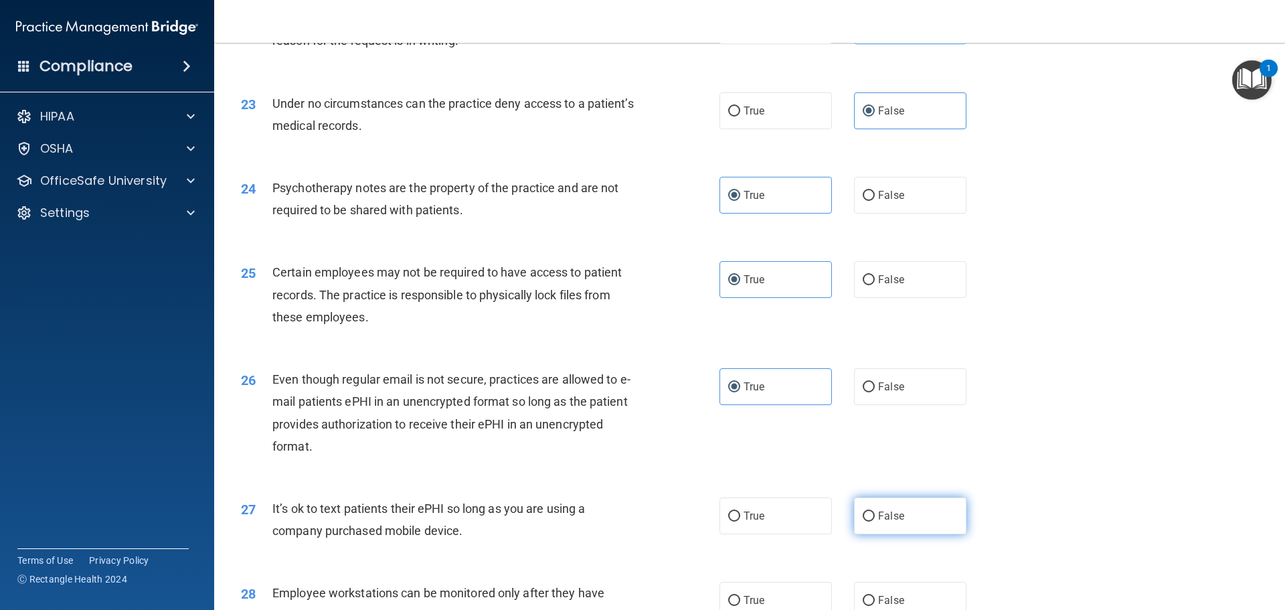
radio input "true"
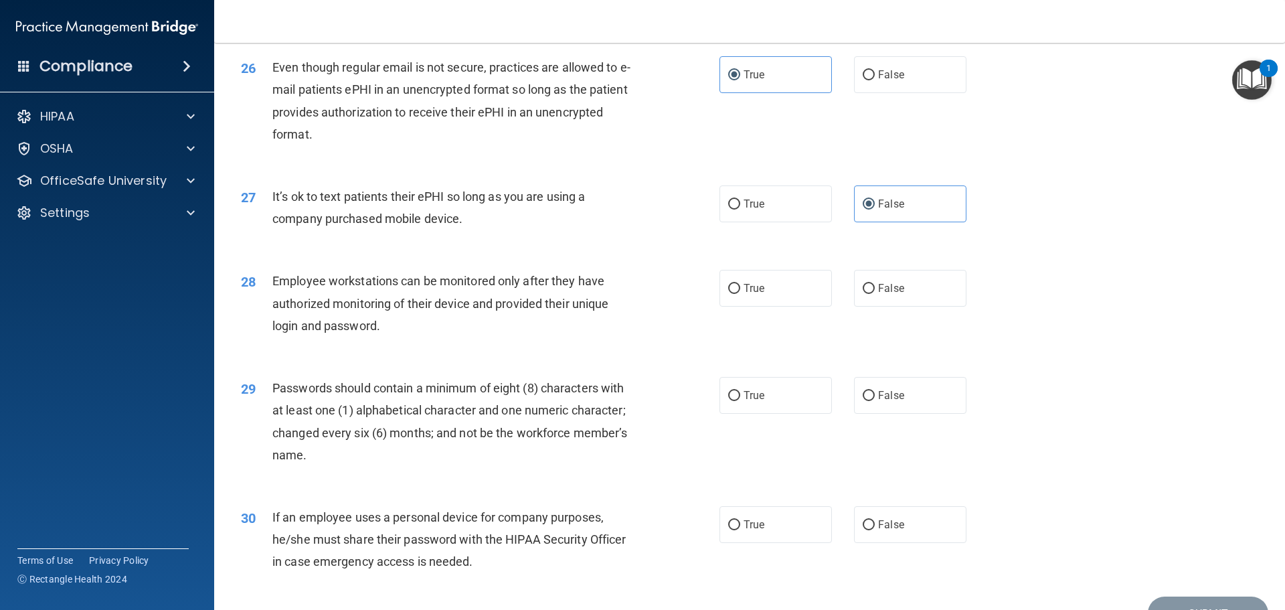
scroll to position [2677, 0]
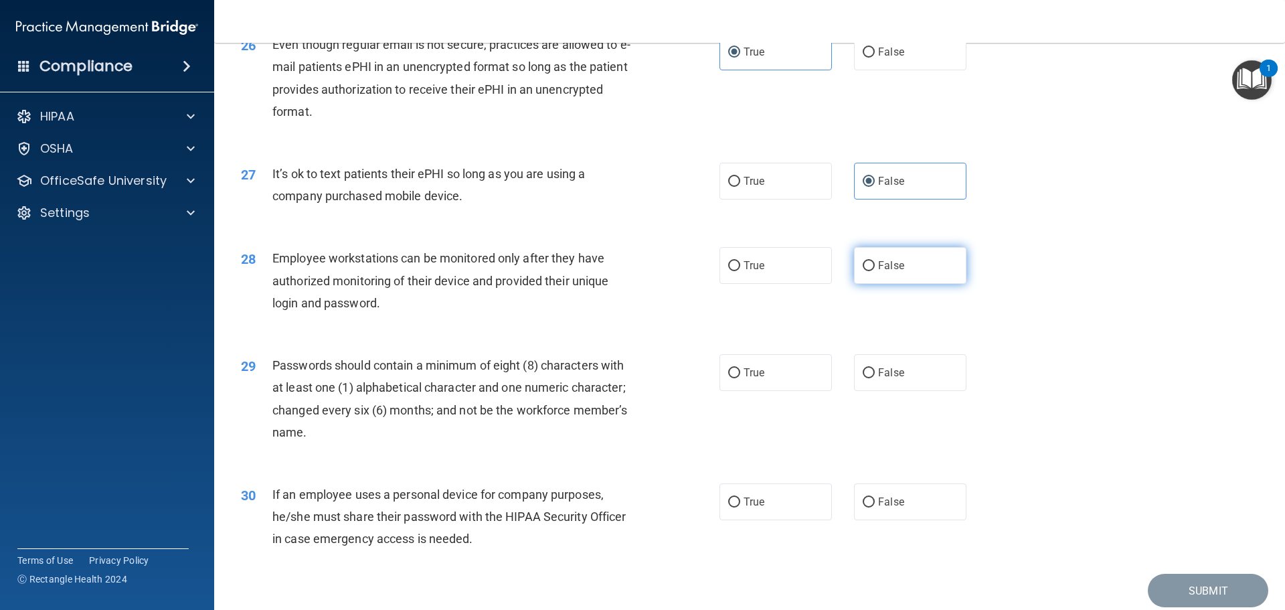
click at [879, 272] on span "False" at bounding box center [891, 265] width 26 height 13
click at [875, 271] on input "False" at bounding box center [869, 266] width 12 height 10
radio input "true"
click at [788, 391] on label "True" at bounding box center [775, 372] width 112 height 37
click at [740, 378] on input "True" at bounding box center [734, 373] width 12 height 10
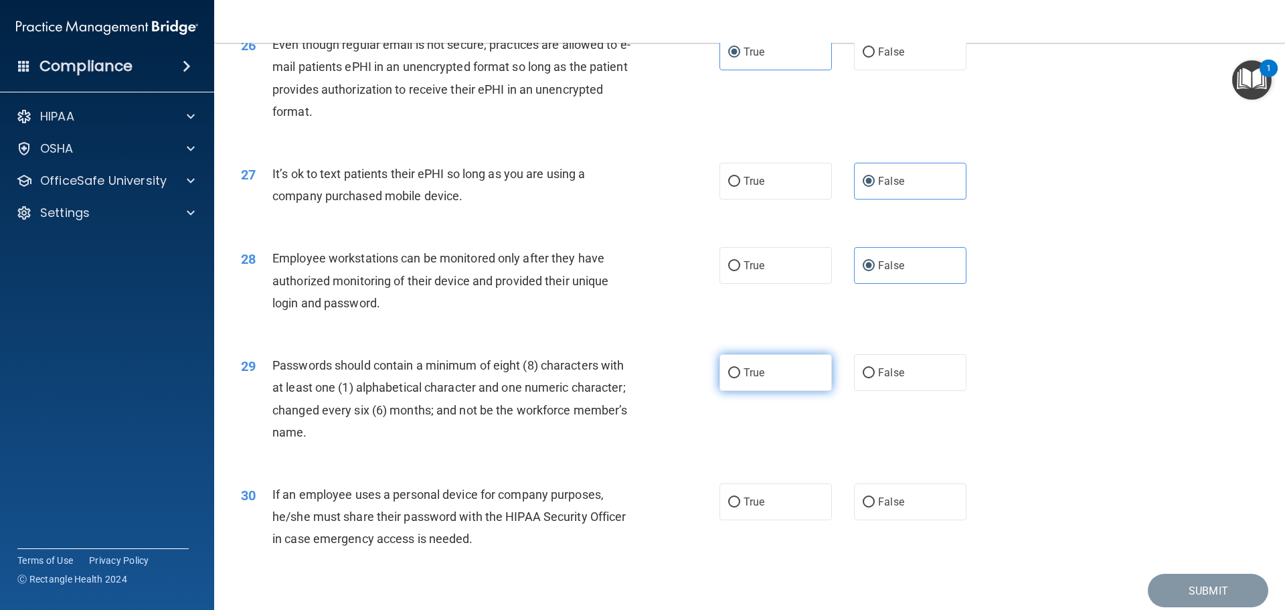
radio input "true"
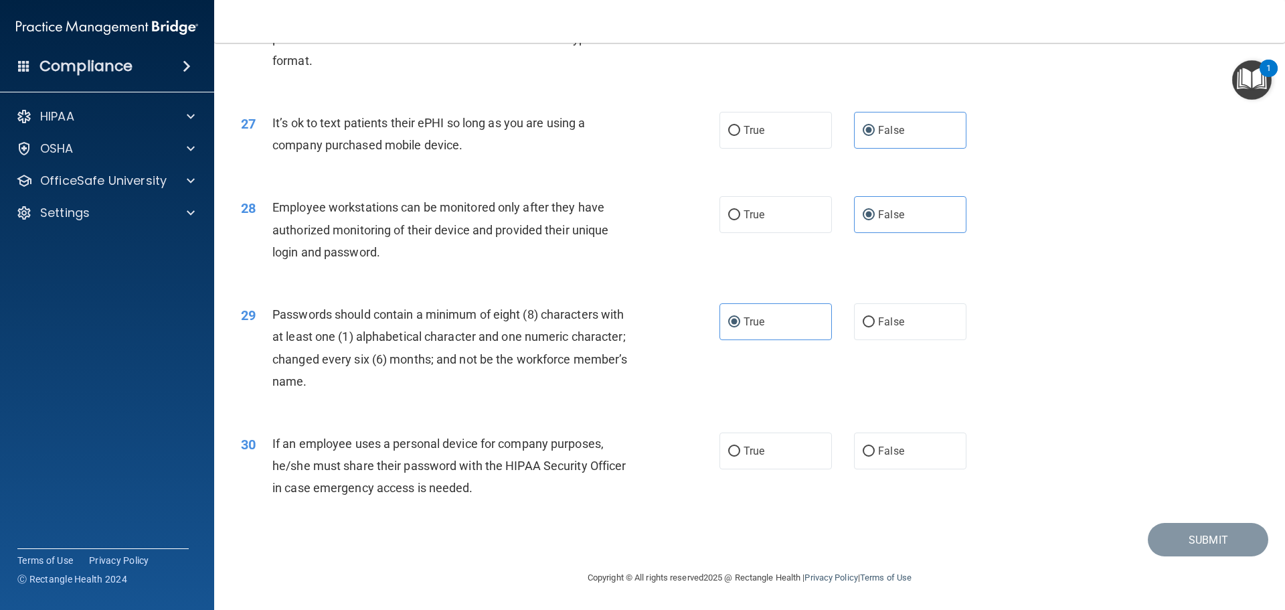
scroll to position [2750, 0]
click at [719, 459] on label "True" at bounding box center [775, 450] width 112 height 37
click at [728, 456] on input "True" at bounding box center [734, 451] width 12 height 10
radio input "true"
click at [1160, 541] on button "Submit" at bounding box center [1208, 540] width 120 height 34
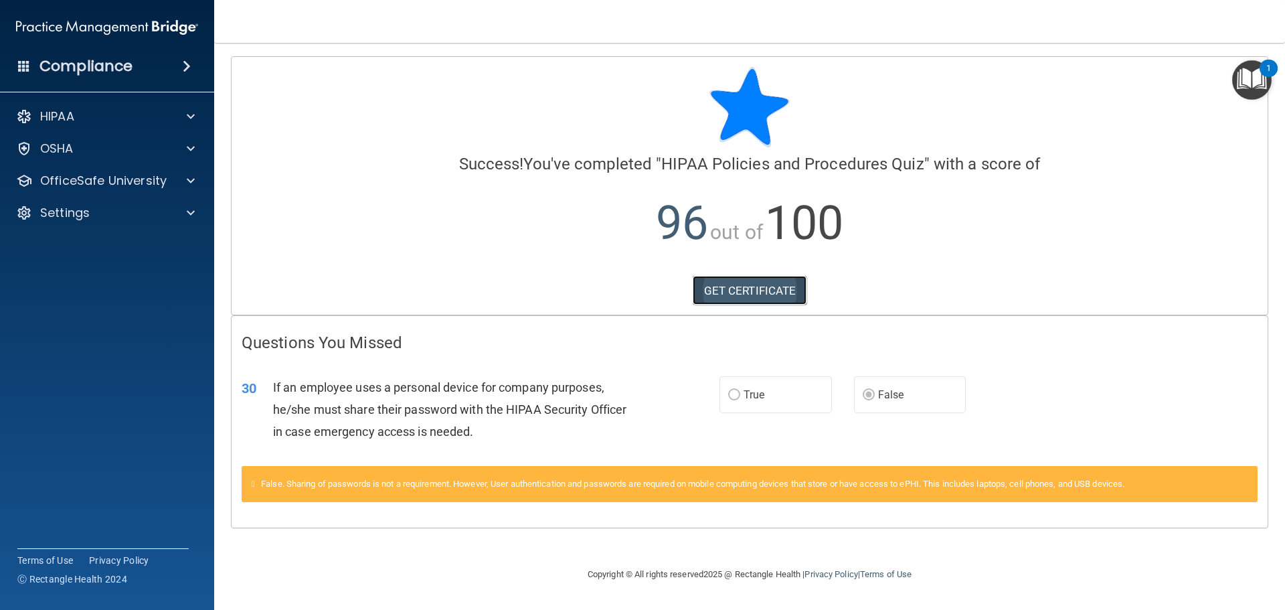
click at [746, 278] on link "GET CERTIFICATE" at bounding box center [750, 290] width 114 height 29
click at [165, 181] on div "OfficeSafe University" at bounding box center [89, 181] width 166 height 16
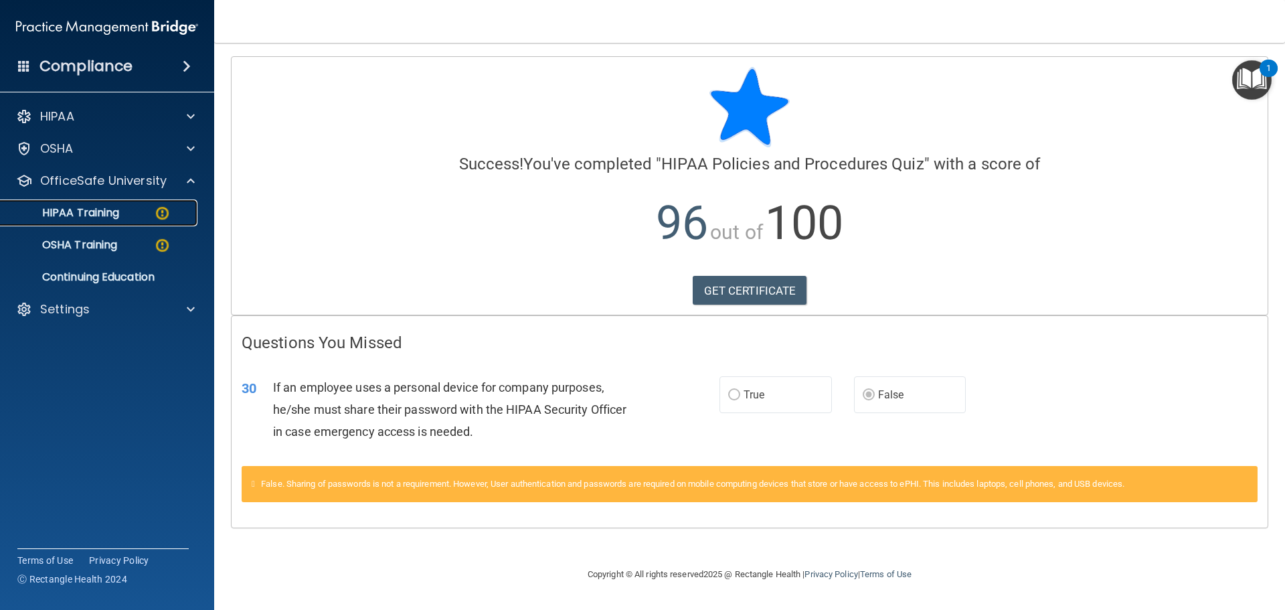
click at [143, 220] on link "HIPAA Training" at bounding box center [92, 212] width 211 height 27
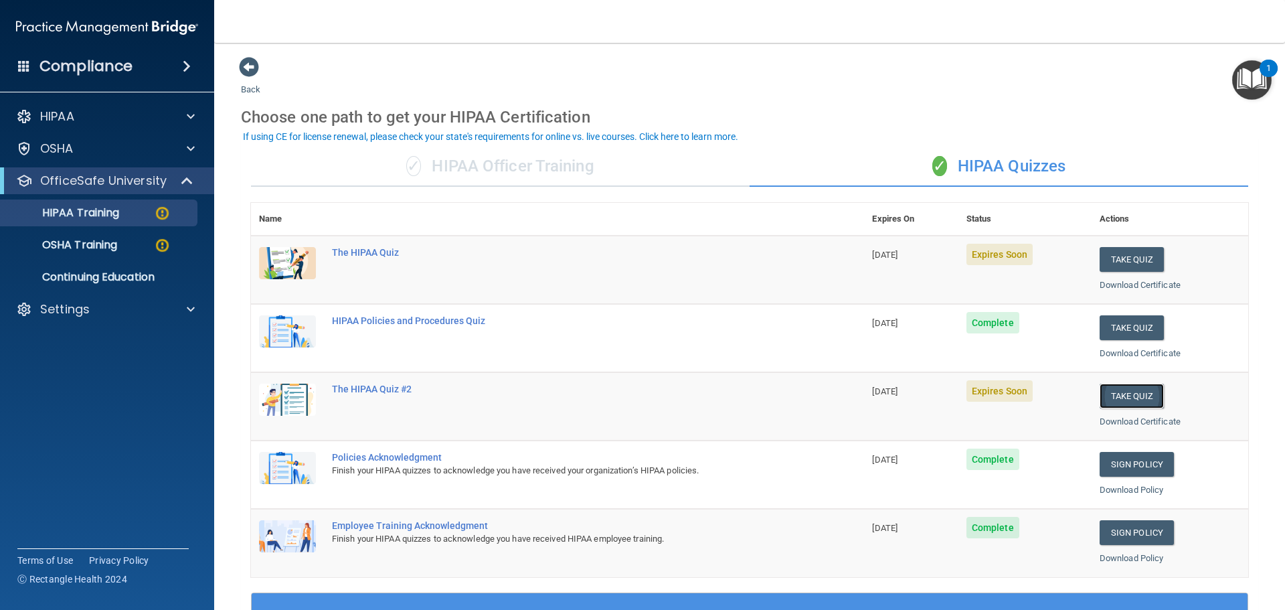
click at [1124, 397] on button "Take Quiz" at bounding box center [1132, 396] width 64 height 25
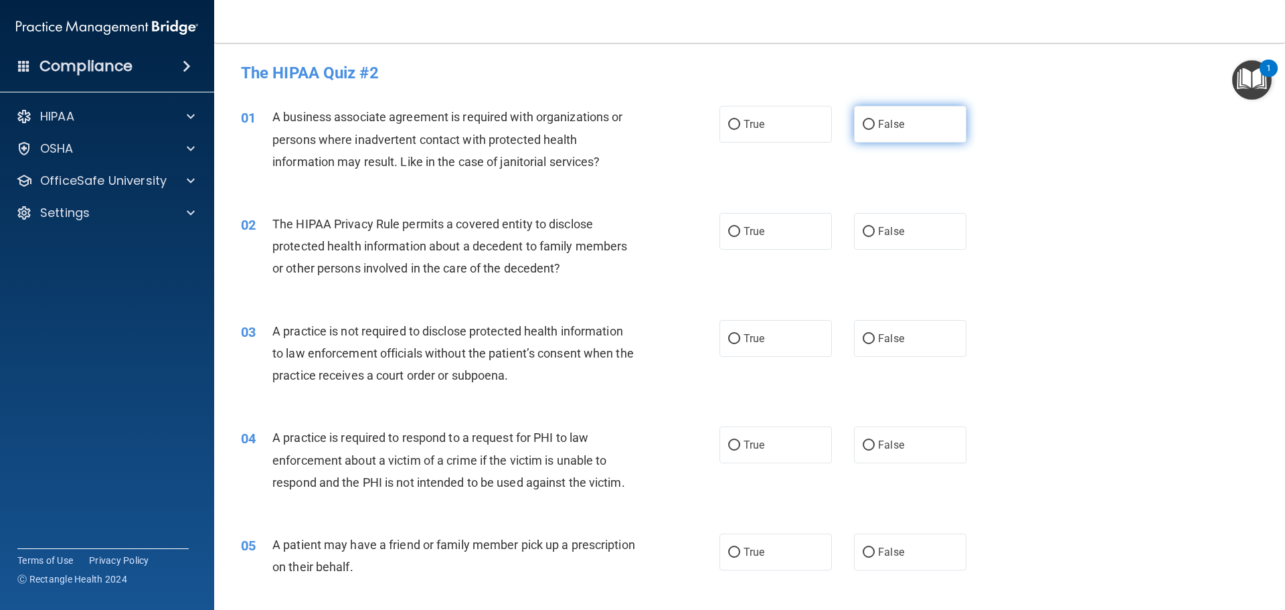
click at [907, 120] on label "False" at bounding box center [910, 124] width 112 height 37
click at [875, 120] on input "False" at bounding box center [869, 125] width 12 height 10
radio input "true"
click at [788, 216] on label "True" at bounding box center [775, 231] width 112 height 37
click at [740, 227] on input "True" at bounding box center [734, 232] width 12 height 10
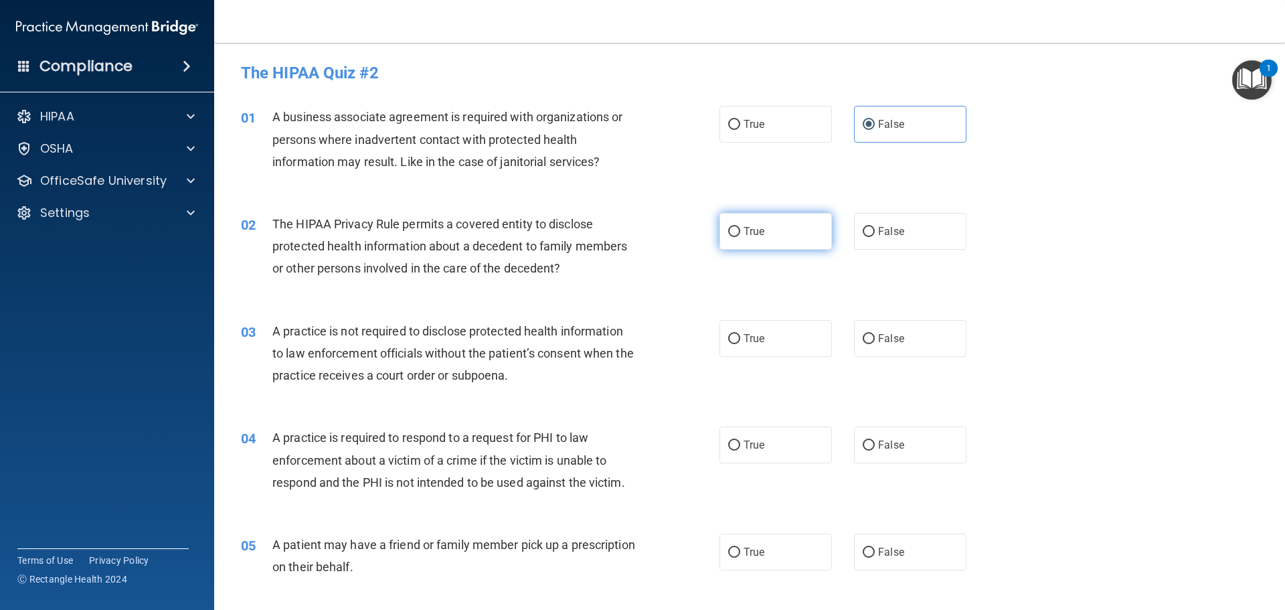
radio input "true"
click at [890, 339] on span "False" at bounding box center [891, 338] width 26 height 13
click at [875, 339] on input "False" at bounding box center [869, 339] width 12 height 10
radio input "true"
click at [746, 460] on label "True" at bounding box center [775, 444] width 112 height 37
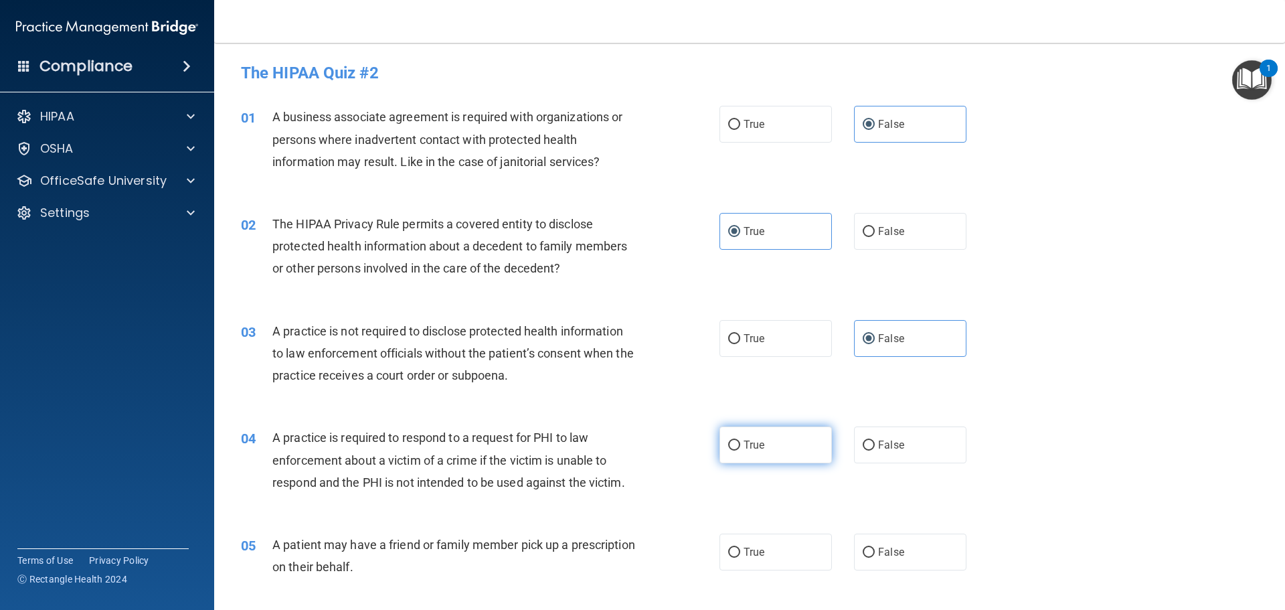
click at [740, 450] on input "True" at bounding box center [734, 445] width 12 height 10
radio input "true"
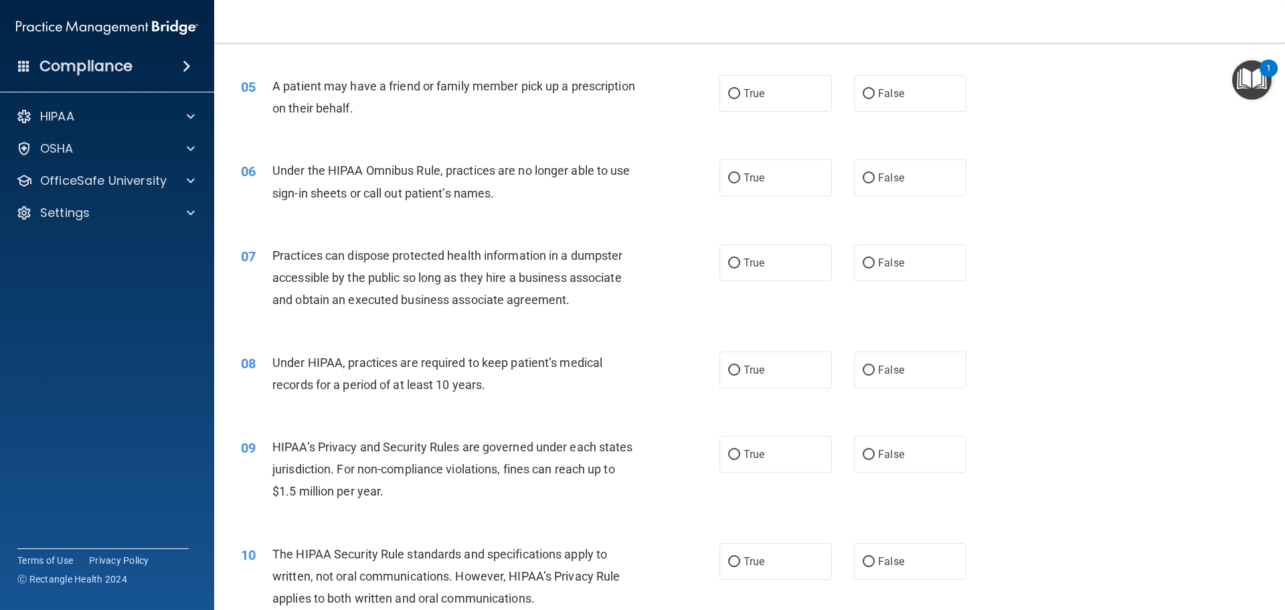
scroll to position [469, 0]
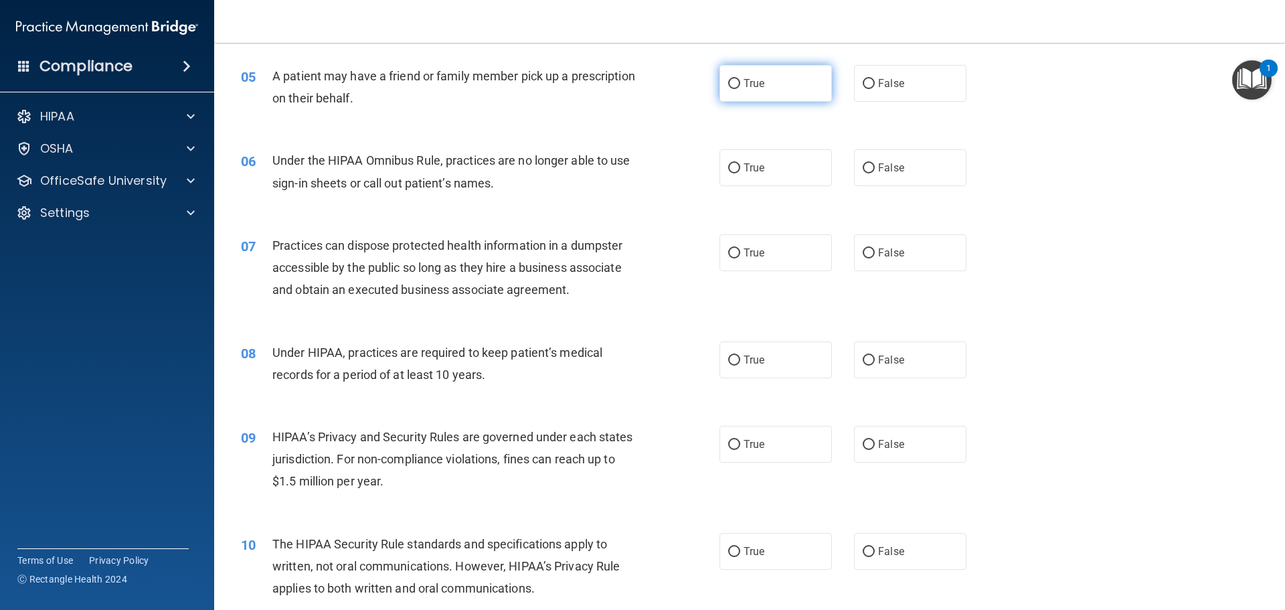
click at [758, 88] on span "True" at bounding box center [754, 83] width 21 height 13
click at [740, 88] on input "True" at bounding box center [734, 84] width 12 height 10
radio input "true"
click at [901, 179] on label "False" at bounding box center [910, 167] width 112 height 37
click at [875, 173] on input "False" at bounding box center [869, 168] width 12 height 10
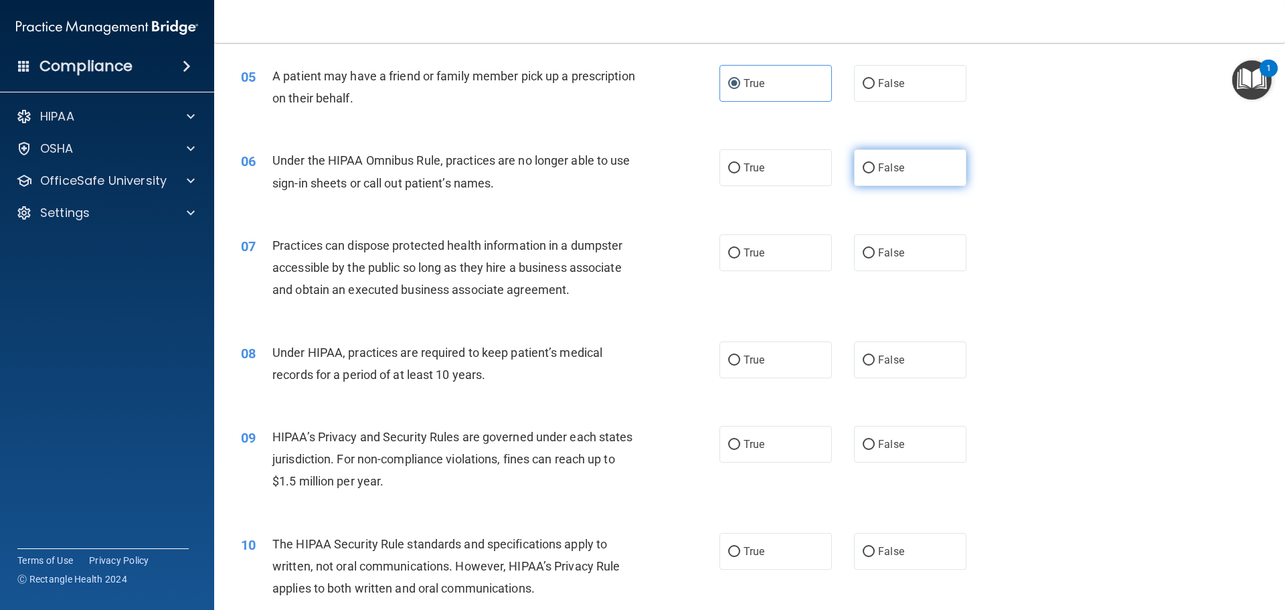
radio input "true"
click at [893, 251] on span "False" at bounding box center [891, 252] width 26 height 13
click at [875, 251] on input "False" at bounding box center [869, 253] width 12 height 10
radio input "true"
click at [907, 363] on label "False" at bounding box center [910, 359] width 112 height 37
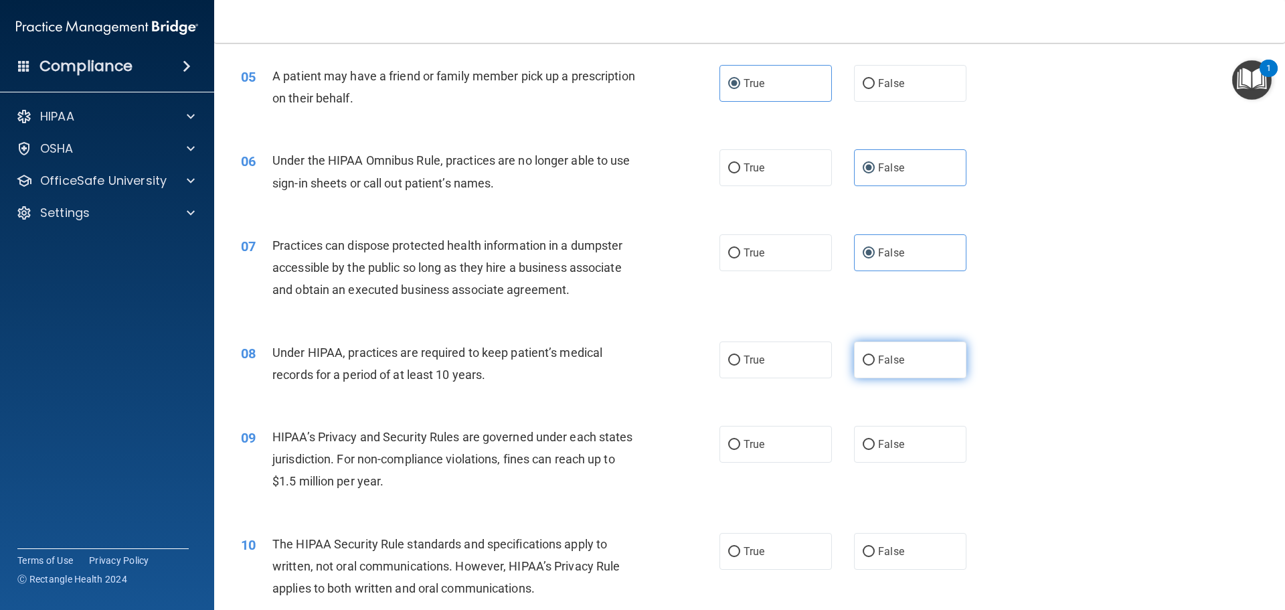
click at [875, 363] on input "False" at bounding box center [869, 360] width 12 height 10
radio input "true"
click at [887, 448] on span "False" at bounding box center [891, 444] width 26 height 13
click at [875, 448] on input "False" at bounding box center [869, 445] width 12 height 10
radio input "true"
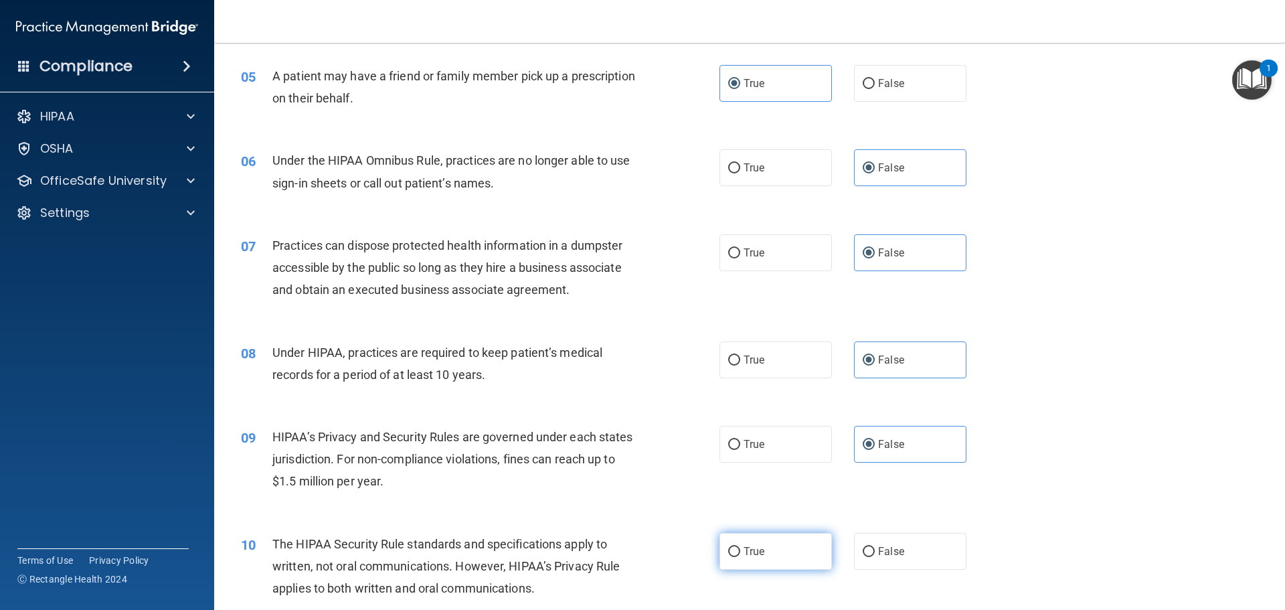
click at [732, 562] on label "True" at bounding box center [775, 551] width 112 height 37
click at [732, 557] on input "True" at bounding box center [734, 552] width 12 height 10
radio input "true"
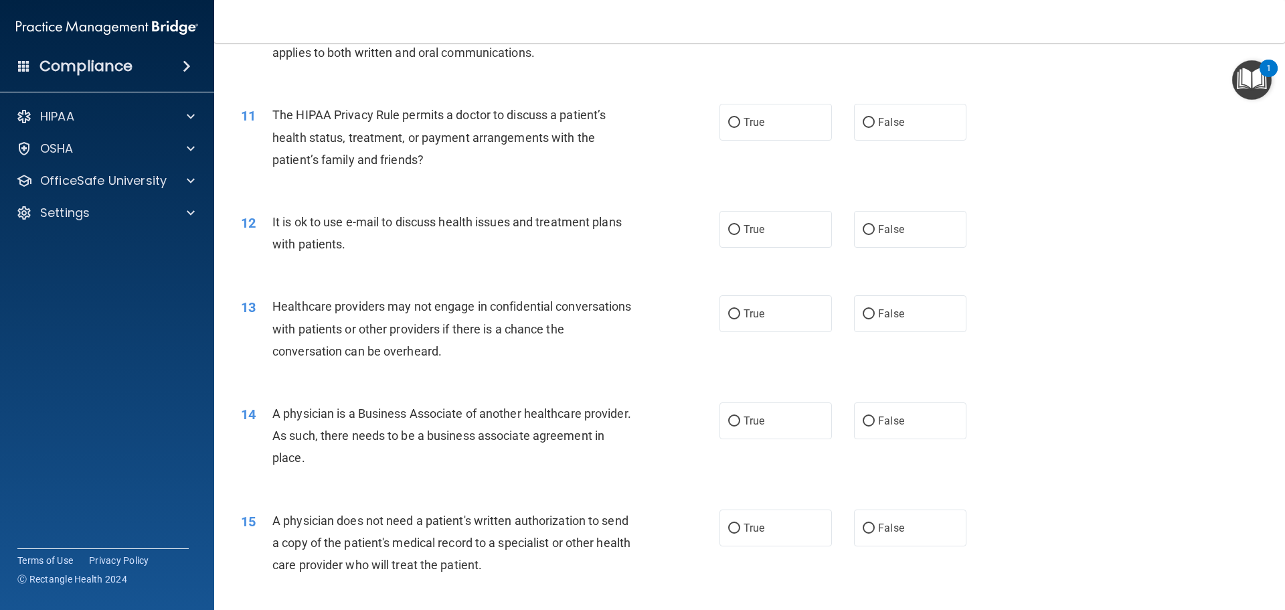
scroll to position [1071, 0]
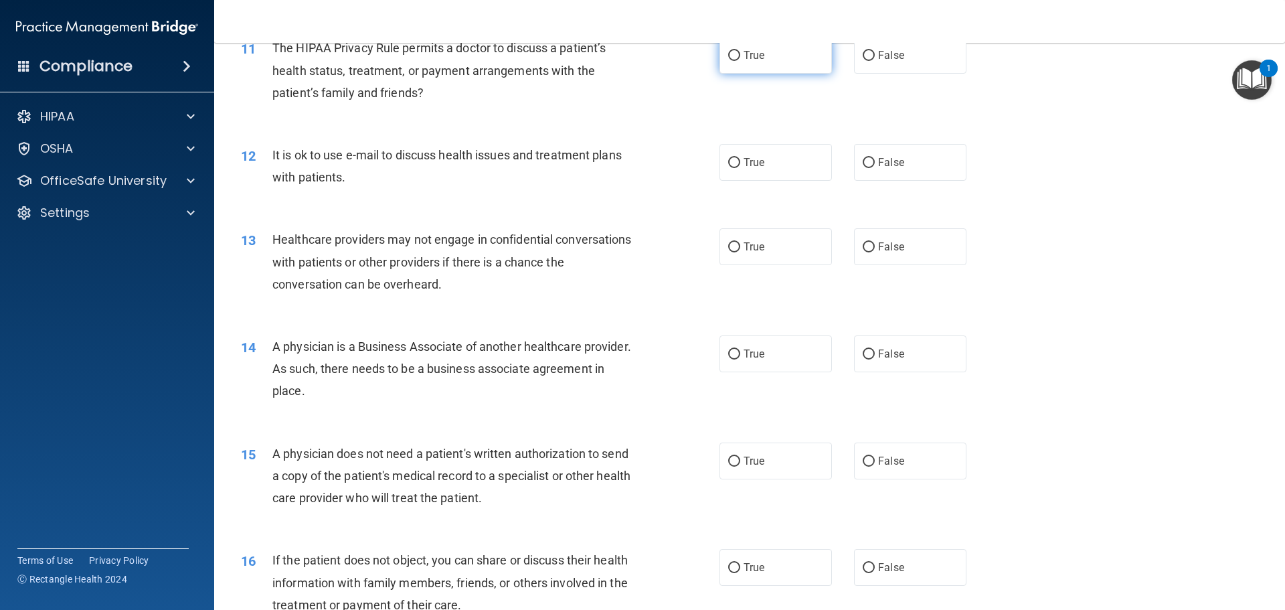
click at [776, 66] on label "True" at bounding box center [775, 55] width 112 height 37
click at [740, 61] on input "True" at bounding box center [734, 56] width 12 height 10
radio input "true"
click at [758, 169] on label "True" at bounding box center [775, 162] width 112 height 37
click at [740, 168] on input "True" at bounding box center [734, 163] width 12 height 10
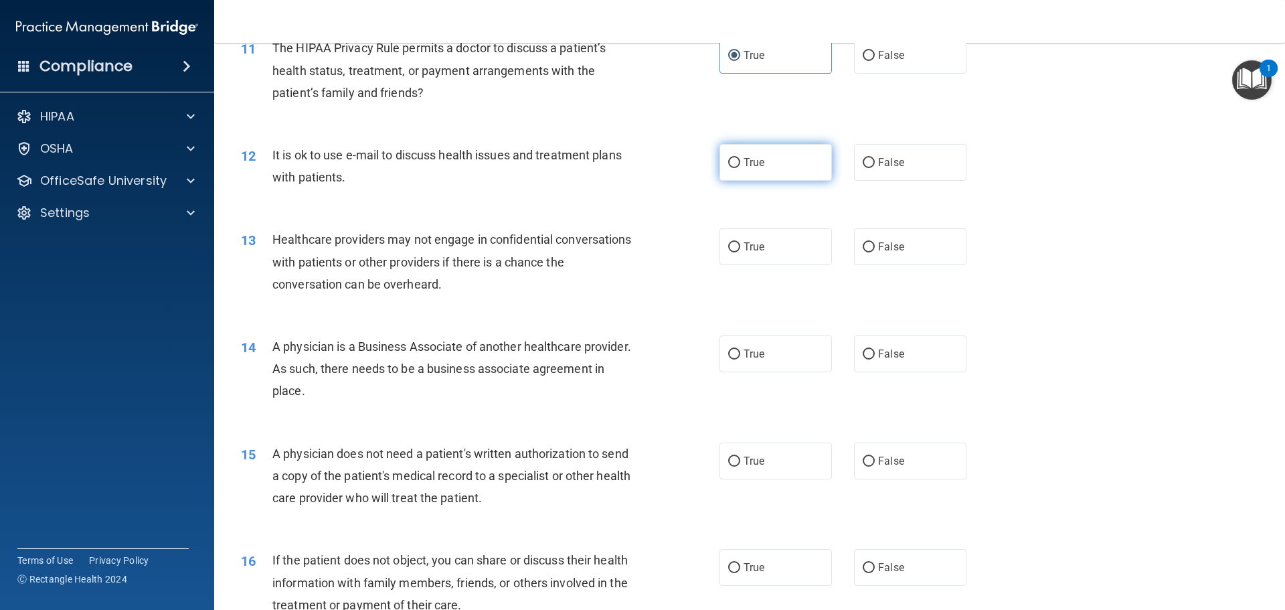
radio input "true"
click at [880, 234] on label "False" at bounding box center [910, 246] width 112 height 37
click at [885, 369] on label "False" at bounding box center [910, 353] width 112 height 37
click at [875, 359] on input "False" at bounding box center [869, 354] width 12 height 10
radio input "true"
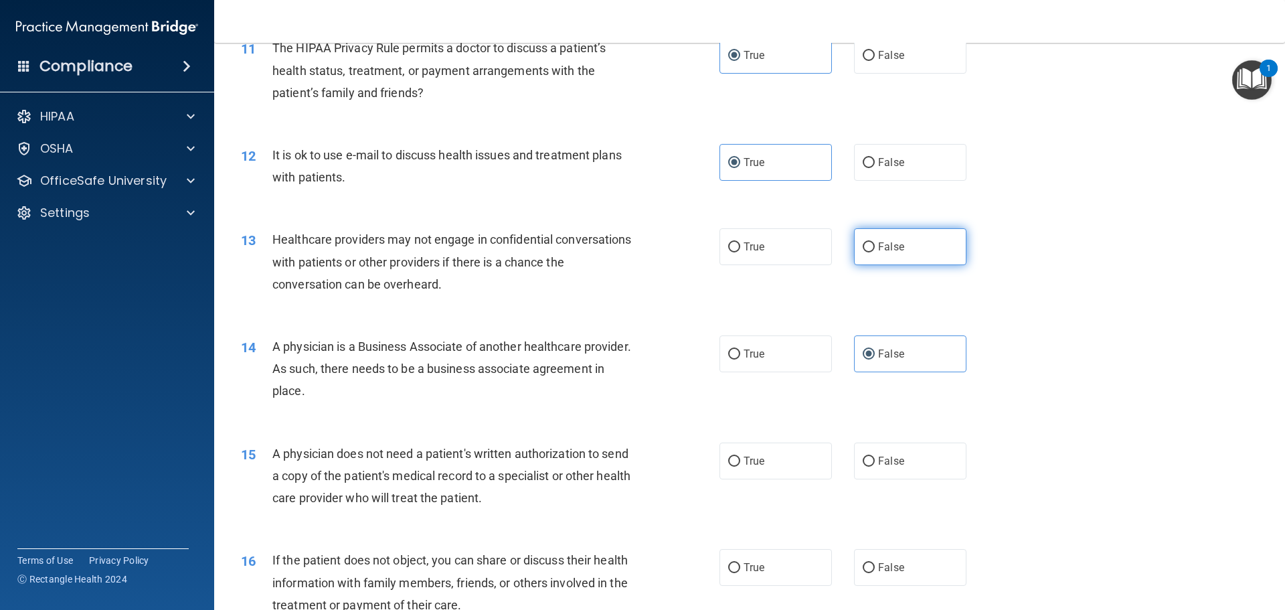
click at [878, 239] on label "False" at bounding box center [910, 246] width 112 height 37
click at [875, 242] on input "False" at bounding box center [869, 247] width 12 height 10
radio input "true"
click at [744, 465] on span "True" at bounding box center [754, 460] width 21 height 13
click at [740, 465] on input "True" at bounding box center [734, 461] width 12 height 10
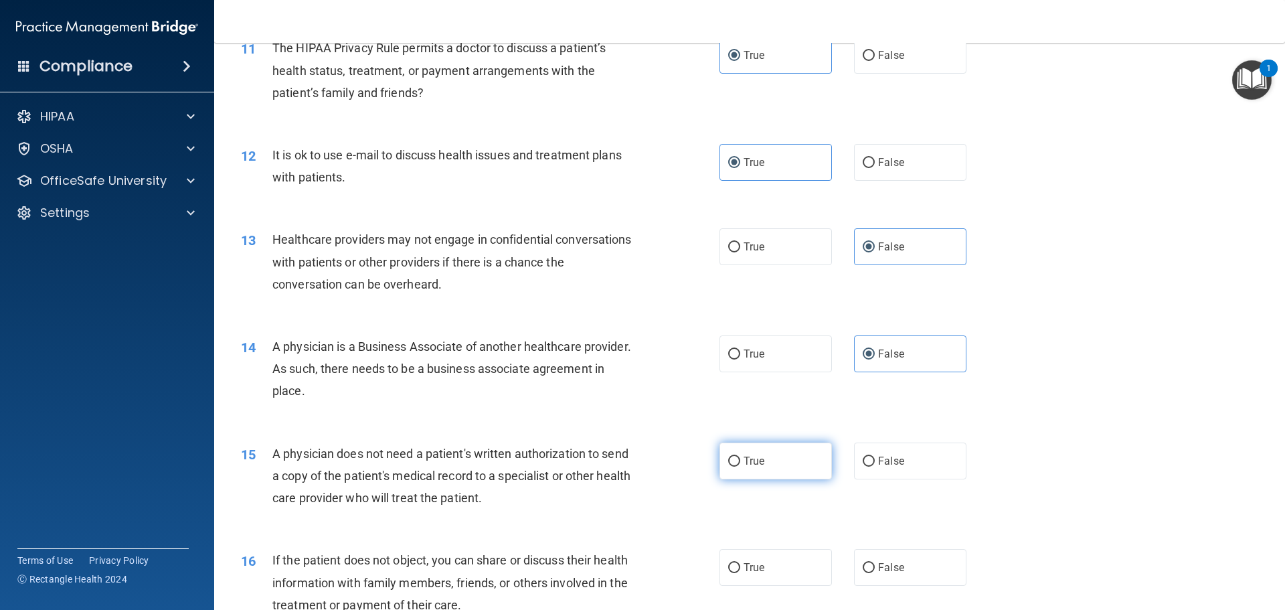
radio input "true"
click at [767, 560] on label "True" at bounding box center [775, 567] width 112 height 37
click at [740, 563] on input "True" at bounding box center [734, 568] width 12 height 10
radio input "true"
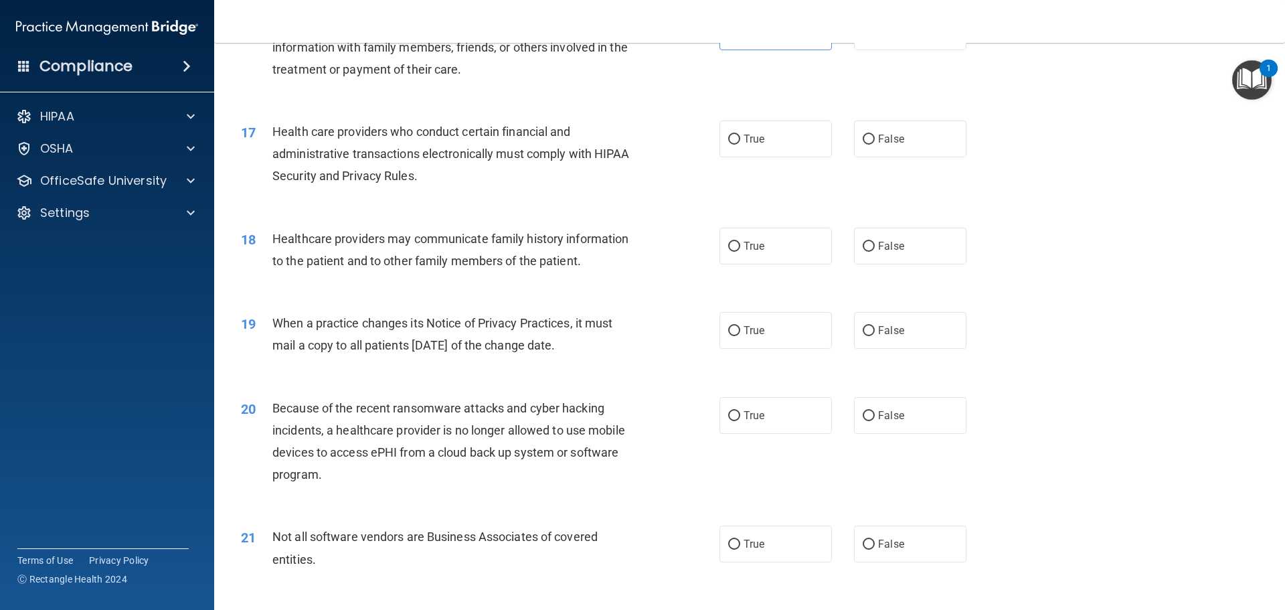
scroll to position [1673, 0]
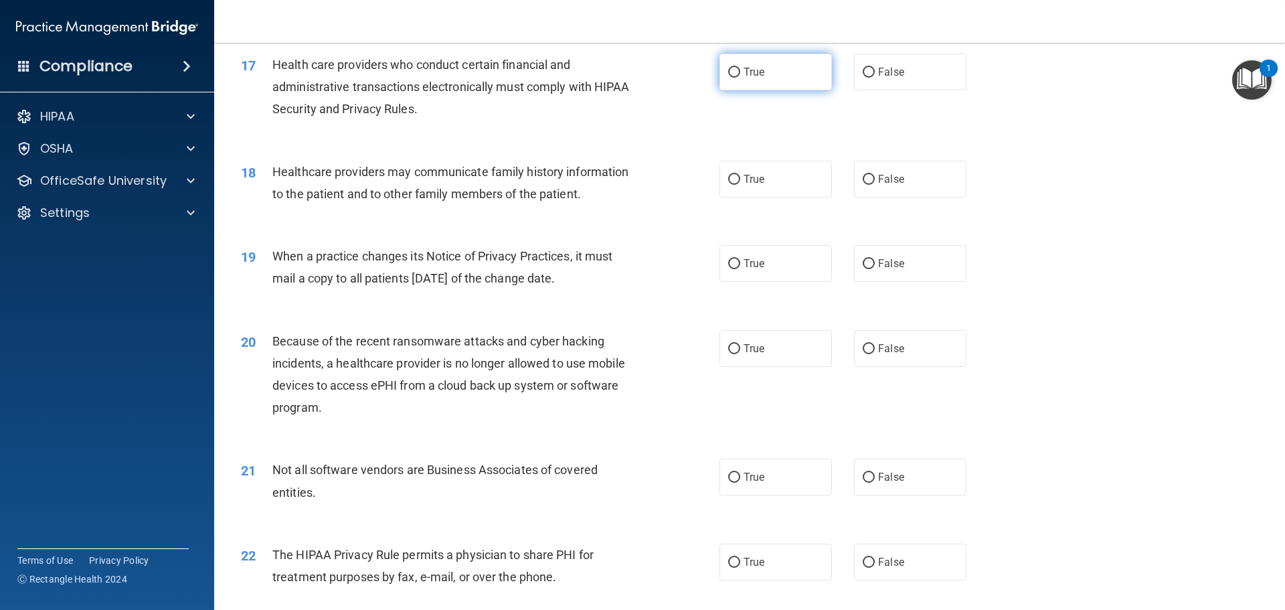
drag, startPoint x: 814, startPoint y: 48, endPoint x: 809, endPoint y: 54, distance: 8.6
click at [812, 51] on div "17 Health care providers who conduct certain financial and administrative trans…" at bounding box center [749, 90] width 1037 height 107
click at [794, 69] on label "True" at bounding box center [775, 72] width 112 height 37
click at [740, 69] on input "True" at bounding box center [734, 73] width 12 height 10
radio input "true"
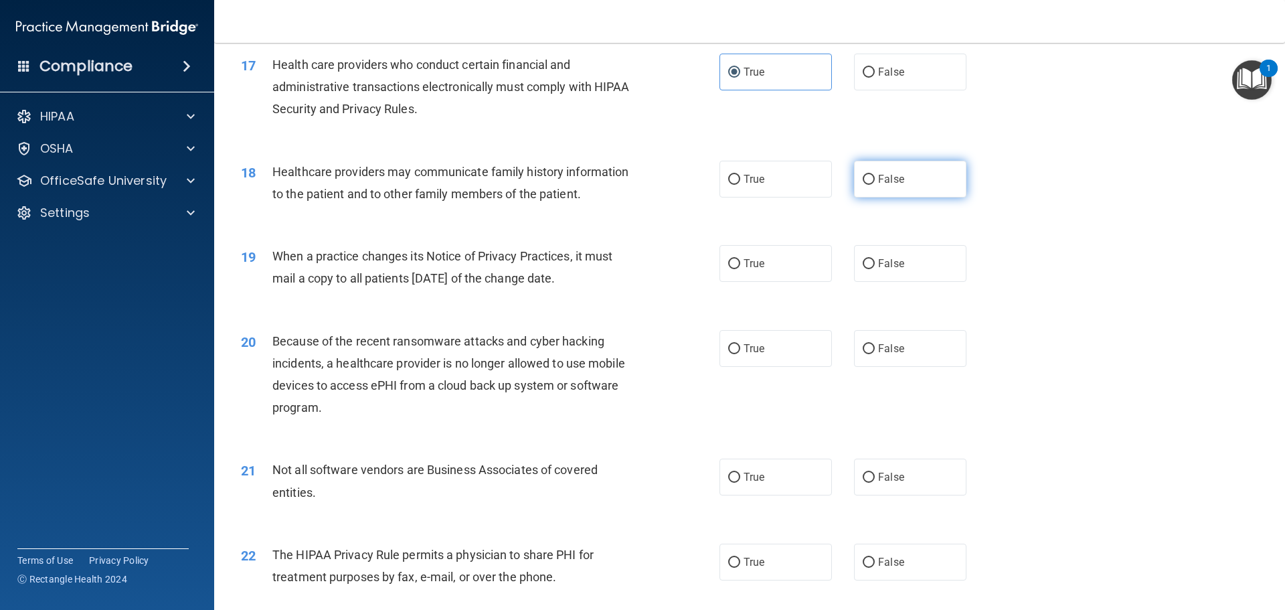
click at [881, 182] on span "False" at bounding box center [891, 179] width 26 height 13
click at [875, 182] on input "False" at bounding box center [869, 180] width 12 height 10
radio input "true"
drag, startPoint x: 884, startPoint y: 259, endPoint x: 894, endPoint y: 325, distance: 66.3
click at [884, 260] on span "False" at bounding box center [891, 263] width 26 height 13
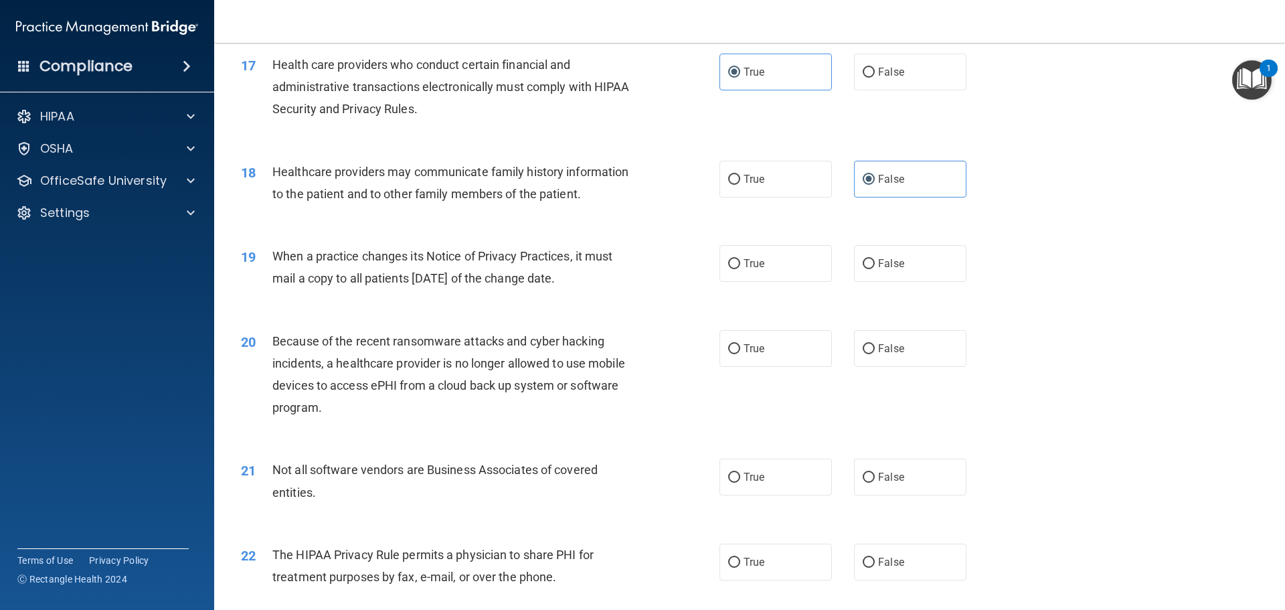
click at [875, 260] on input "False" at bounding box center [869, 264] width 12 height 10
radio input "true"
click at [891, 353] on span "False" at bounding box center [891, 348] width 26 height 13
click at [875, 353] on input "False" at bounding box center [869, 349] width 12 height 10
radio input "true"
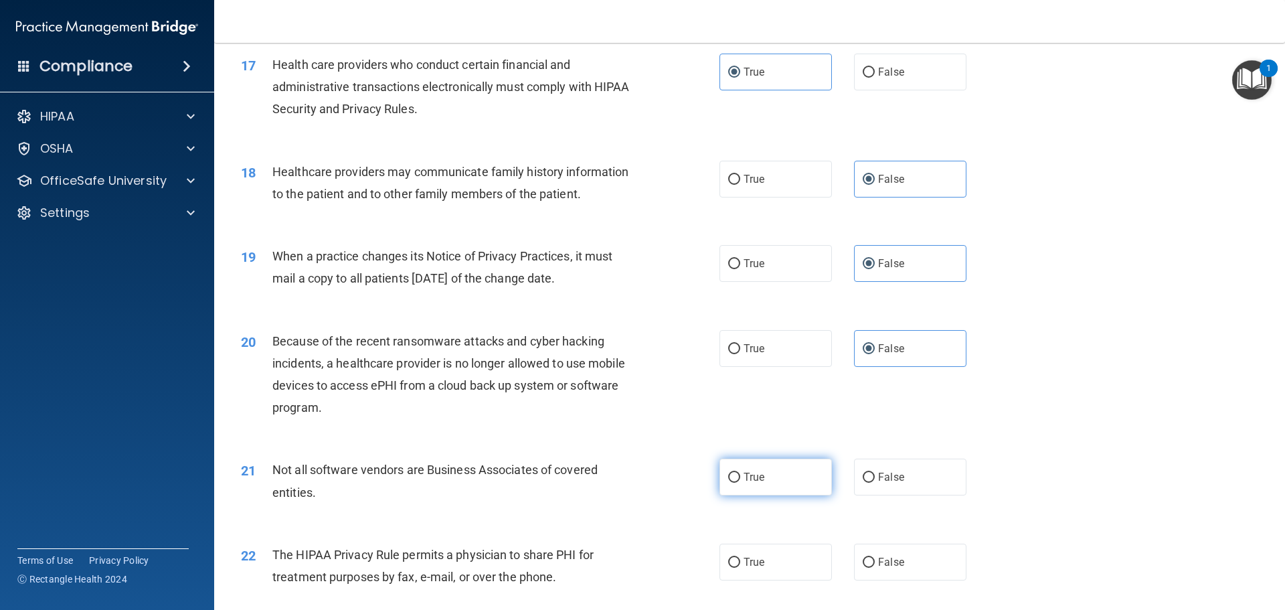
click at [750, 459] on label "True" at bounding box center [775, 476] width 112 height 37
click at [740, 473] on input "True" at bounding box center [734, 478] width 12 height 10
radio input "true"
click at [742, 575] on label "True" at bounding box center [775, 561] width 112 height 37
click at [740, 568] on input "True" at bounding box center [734, 563] width 12 height 10
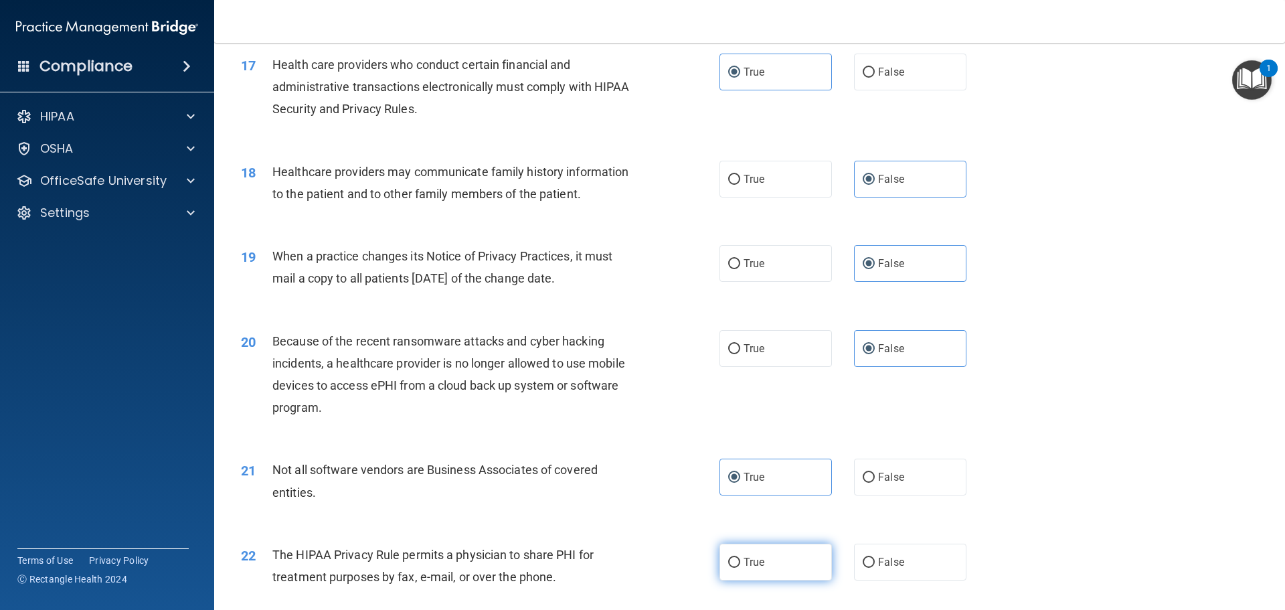
radio input "true"
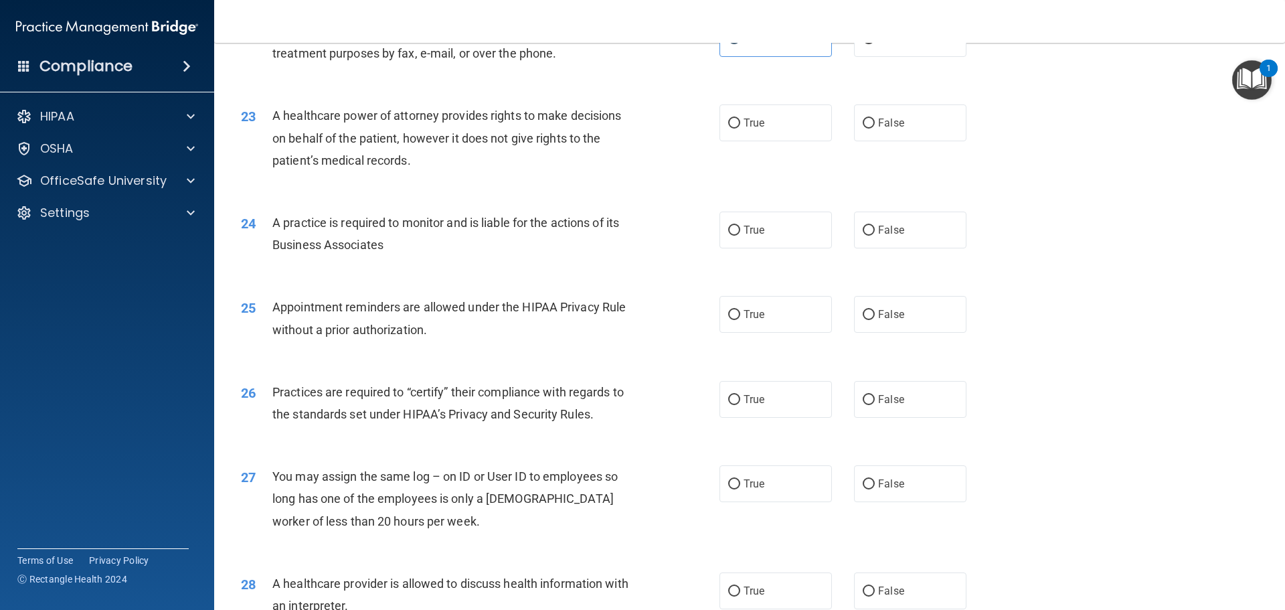
scroll to position [2209, 0]
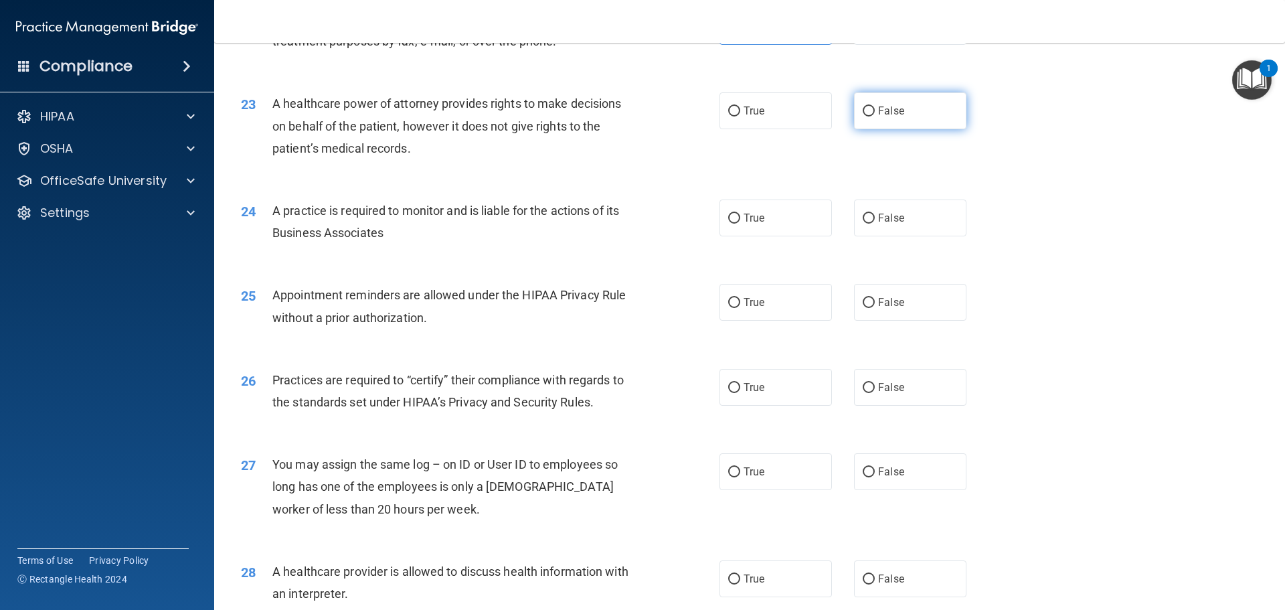
click at [900, 102] on label "False" at bounding box center [910, 110] width 112 height 37
click at [875, 106] on input "False" at bounding box center [869, 111] width 12 height 10
radio input "true"
click at [901, 240] on div "24 A practice is required to monitor and is liable for the actions of its Busin…" at bounding box center [749, 225] width 1037 height 84
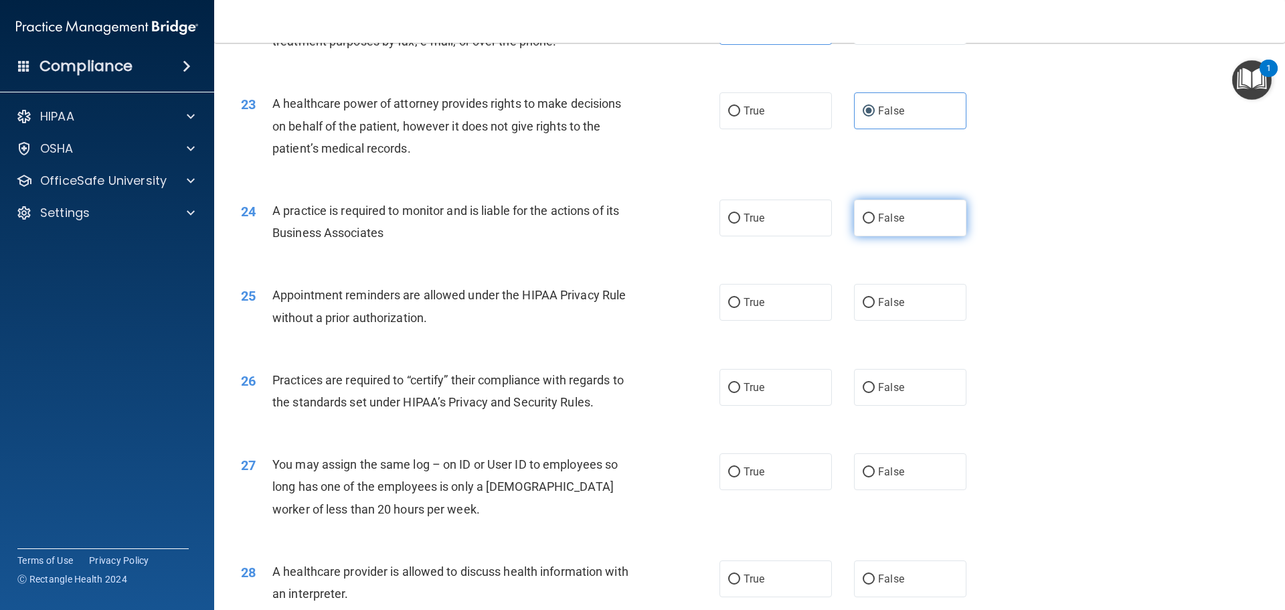
click at [892, 232] on label "False" at bounding box center [910, 217] width 112 height 37
click at [875, 224] on input "False" at bounding box center [869, 219] width 12 height 10
radio input "true"
click at [788, 307] on label "True" at bounding box center [775, 302] width 112 height 37
click at [740, 307] on input "True" at bounding box center [734, 303] width 12 height 10
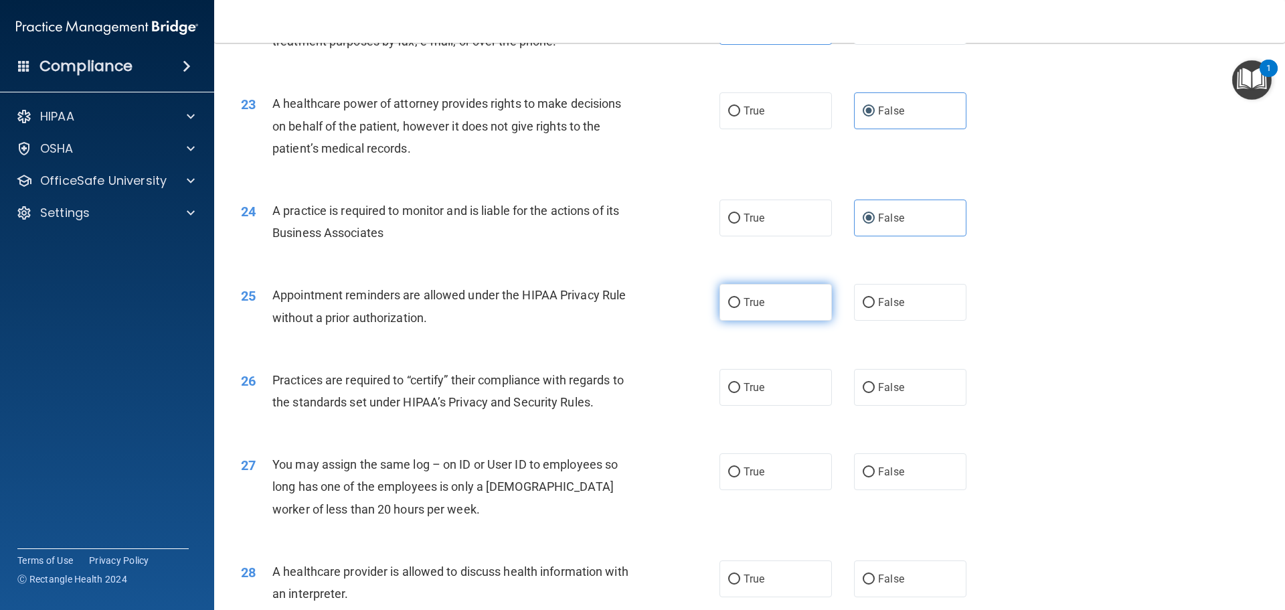
radio input "true"
click at [885, 393] on span "False" at bounding box center [891, 387] width 26 height 13
click at [875, 393] on input "False" at bounding box center [869, 388] width 12 height 10
radio input "true"
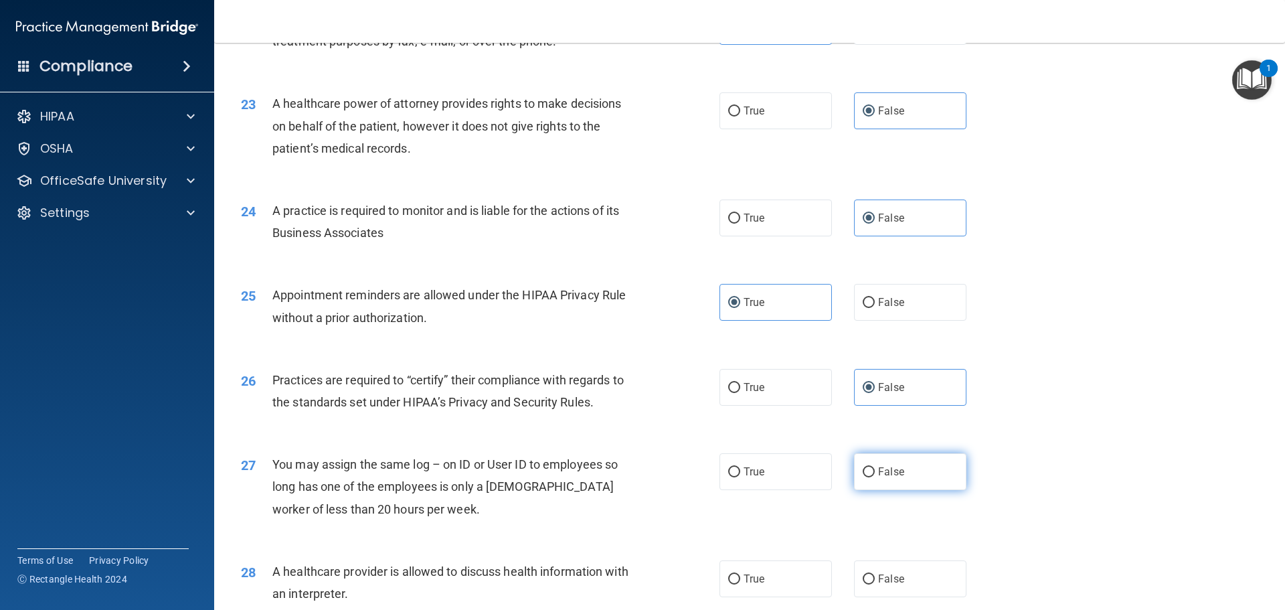
click at [894, 471] on span "False" at bounding box center [891, 471] width 26 height 13
click at [875, 471] on input "False" at bounding box center [869, 472] width 12 height 10
radio input "true"
click at [768, 581] on label "True" at bounding box center [775, 578] width 112 height 37
click at [740, 581] on input "True" at bounding box center [734, 579] width 12 height 10
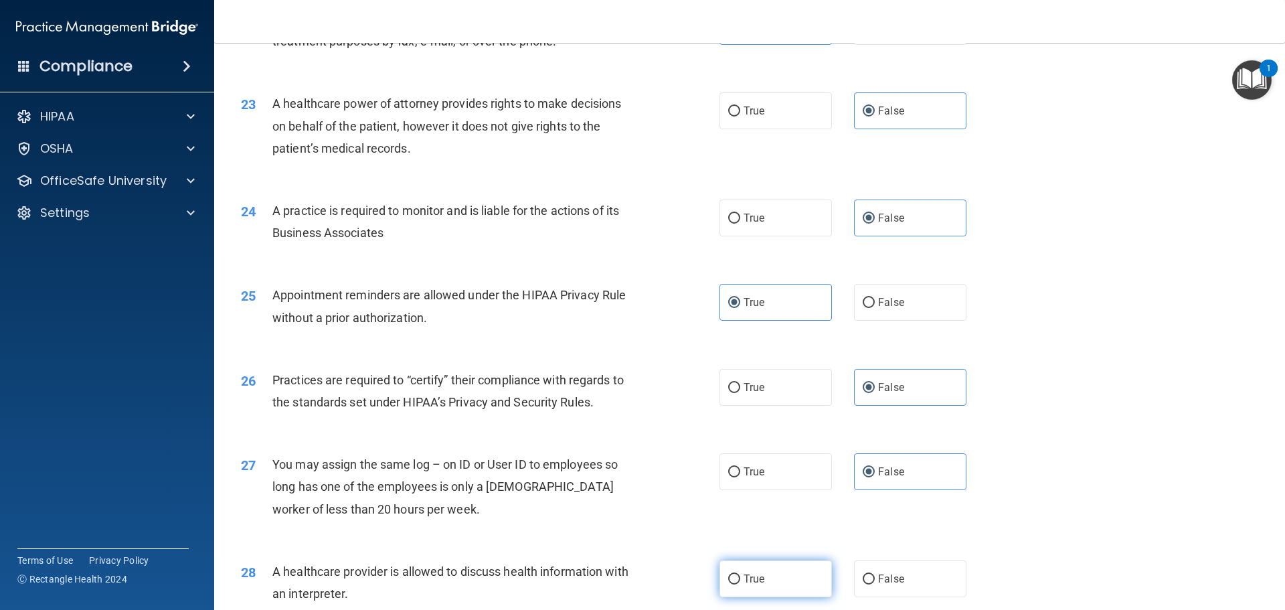
radio input "true"
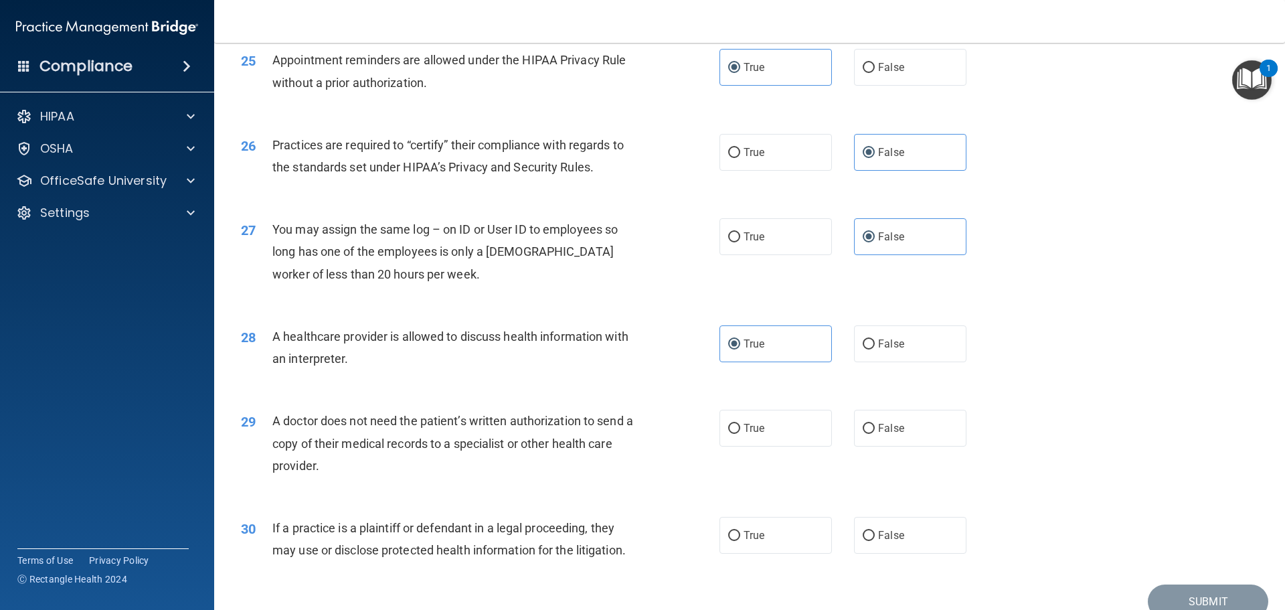
scroll to position [2476, 0]
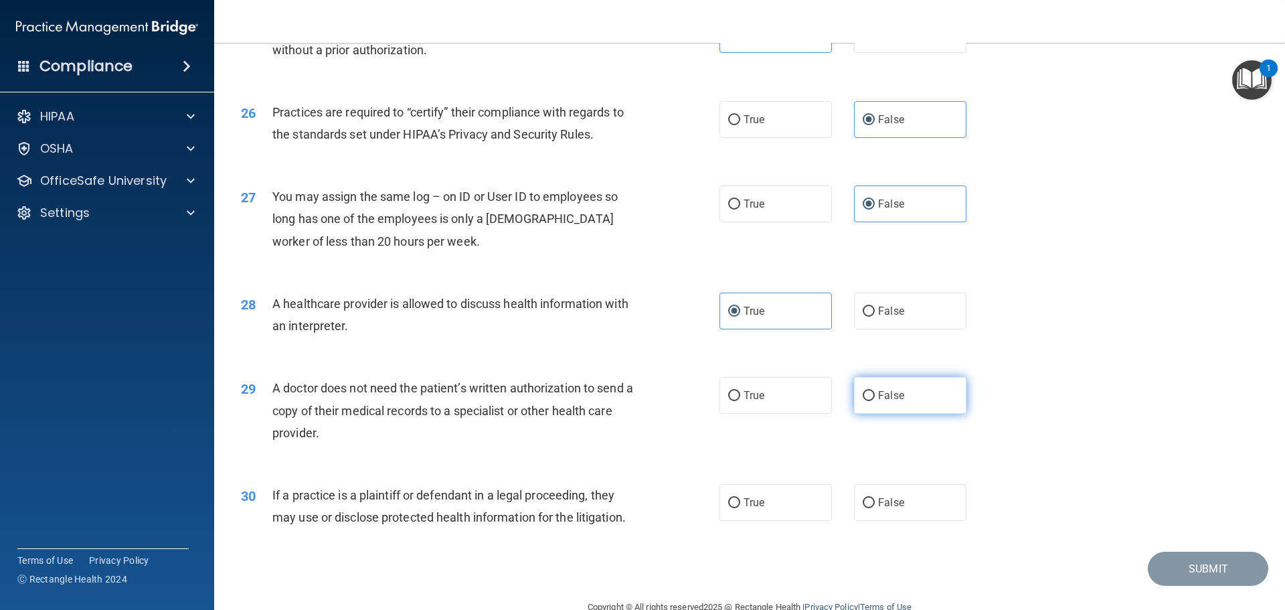
click at [863, 397] on input "False" at bounding box center [869, 396] width 12 height 10
radio input "true"
click at [722, 505] on label "True" at bounding box center [775, 502] width 112 height 37
click at [728, 505] on input "True" at bounding box center [734, 503] width 12 height 10
radio input "true"
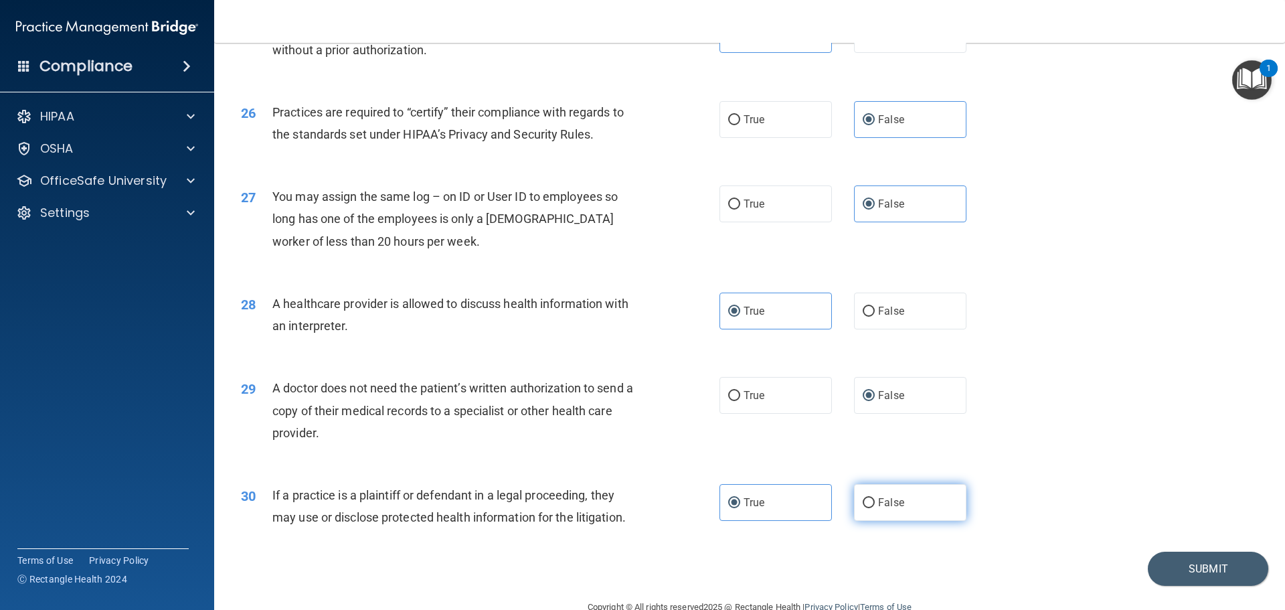
click at [901, 505] on label "False" at bounding box center [910, 502] width 112 height 37
click at [875, 505] on input "False" at bounding box center [869, 503] width 12 height 10
radio input "true"
radio input "false"
click at [1178, 574] on button "Submit" at bounding box center [1208, 568] width 120 height 34
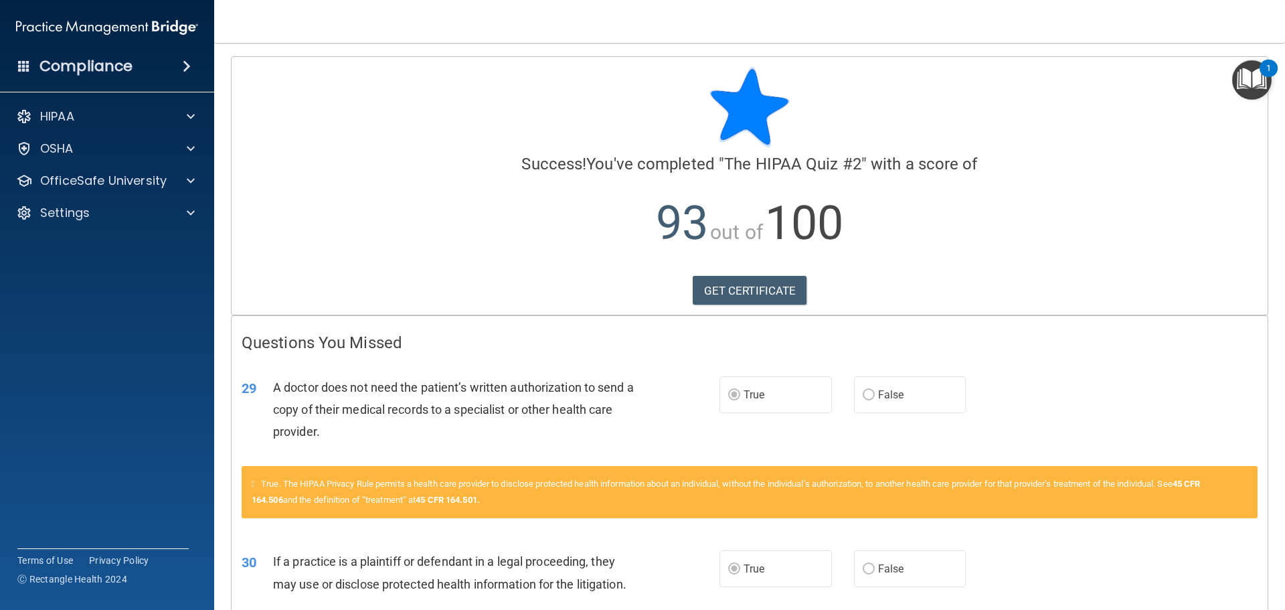
scroll to position [67, 0]
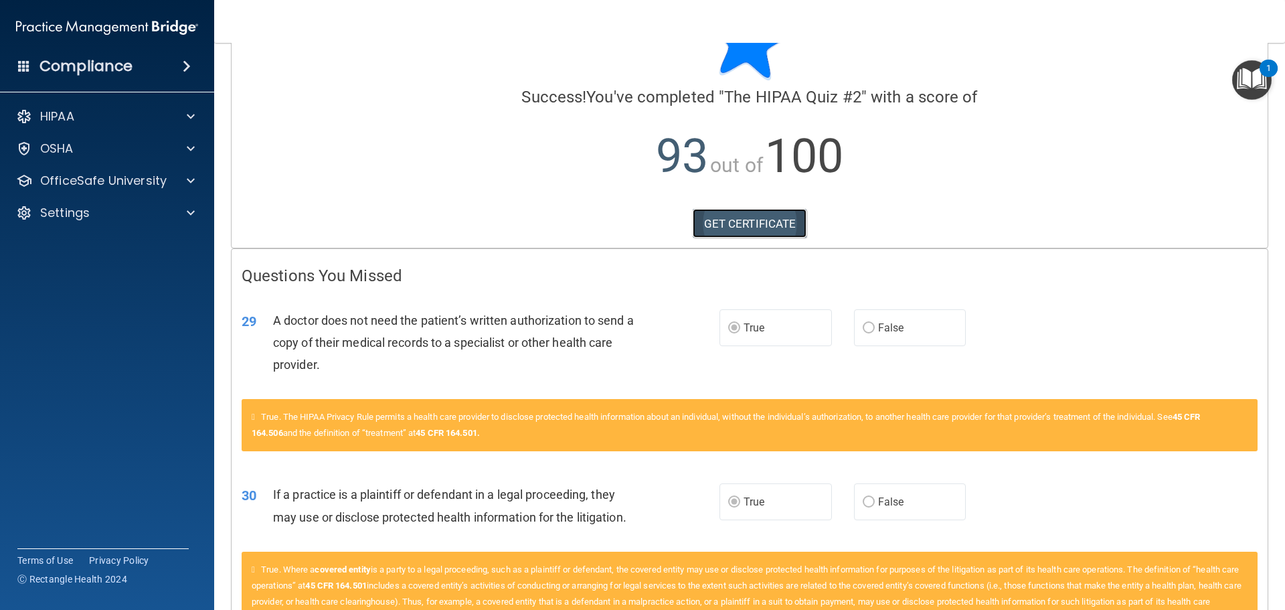
click at [778, 226] on link "GET CERTIFICATE" at bounding box center [750, 223] width 114 height 29
click at [152, 174] on p "OfficeSafe University" at bounding box center [103, 181] width 126 height 16
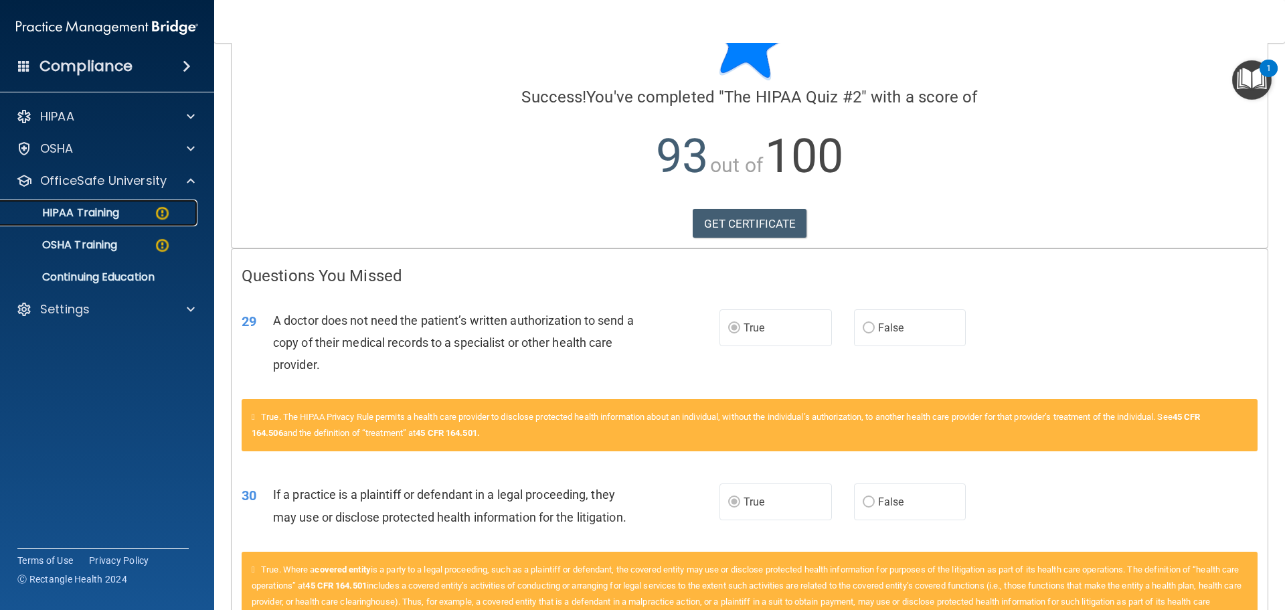
click at [145, 216] on div "HIPAA Training" at bounding box center [100, 212] width 183 height 13
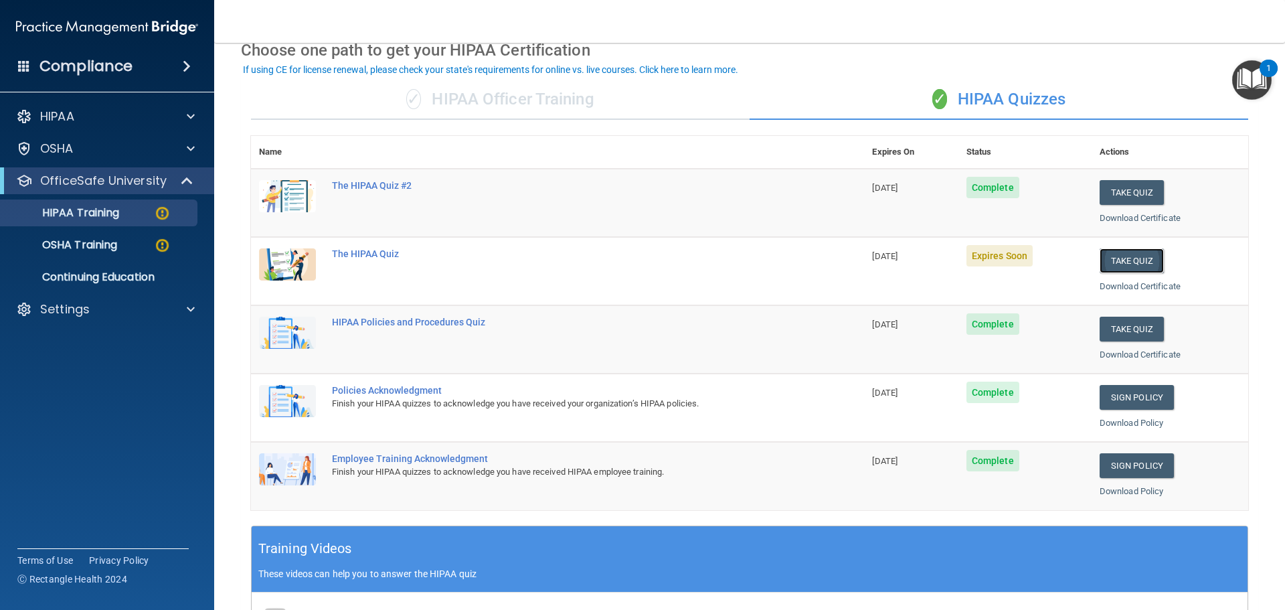
click at [1116, 261] on button "Take Quiz" at bounding box center [1132, 260] width 64 height 25
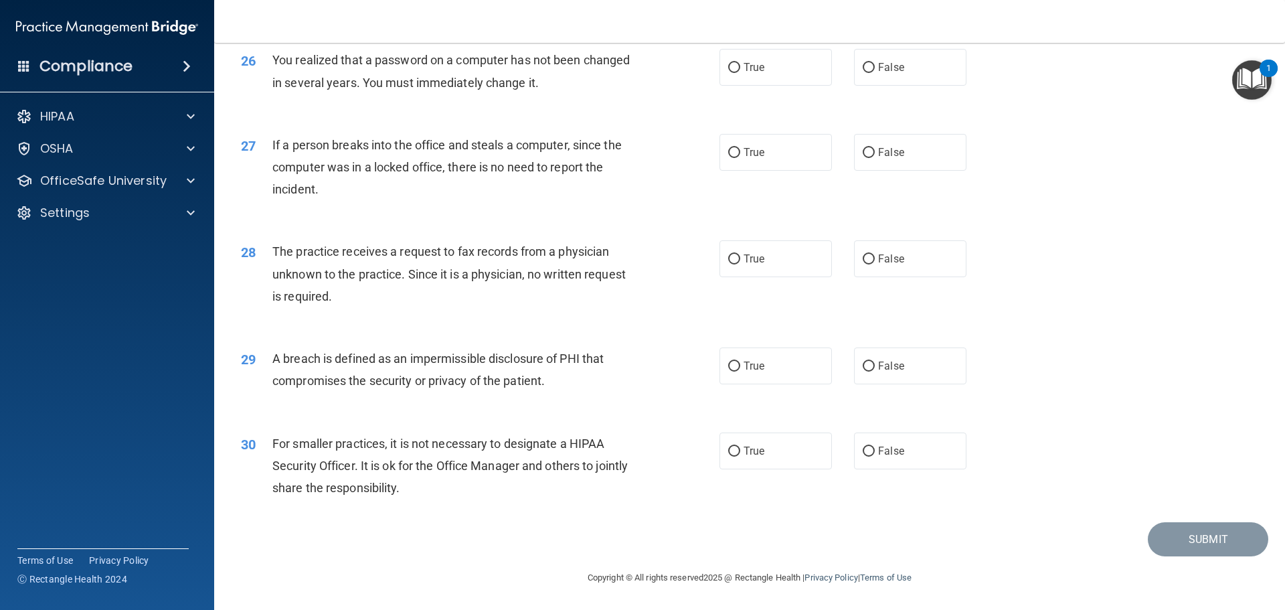
scroll to position [2558, 0]
